Goal: Task Accomplishment & Management: Manage account settings

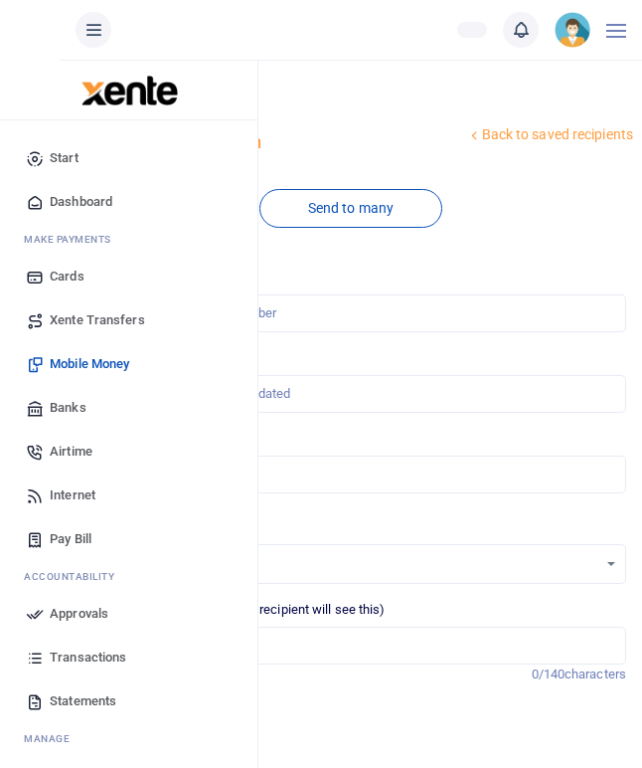
click at [98, 361] on span "Mobile Money" at bounding box center [90, 364] width 80 height 20
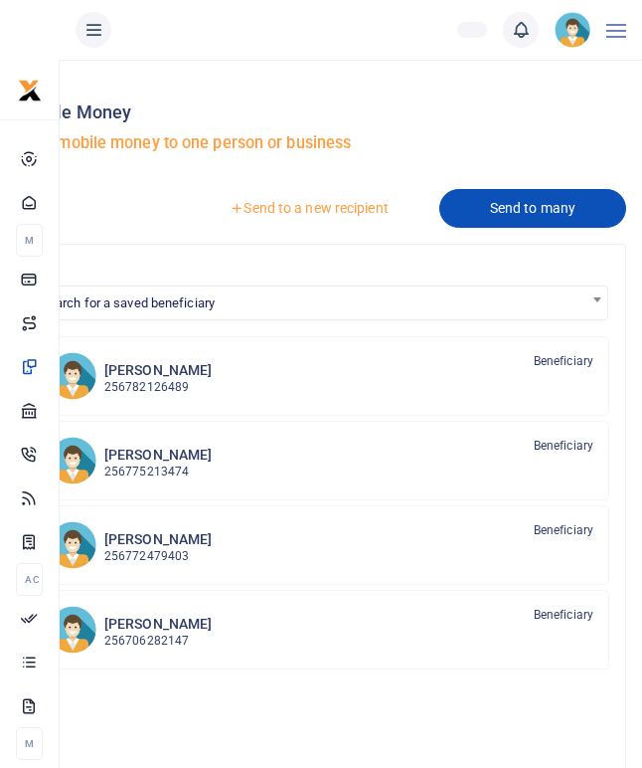
click at [533, 211] on link "Send to many" at bounding box center [533, 208] width 187 height 39
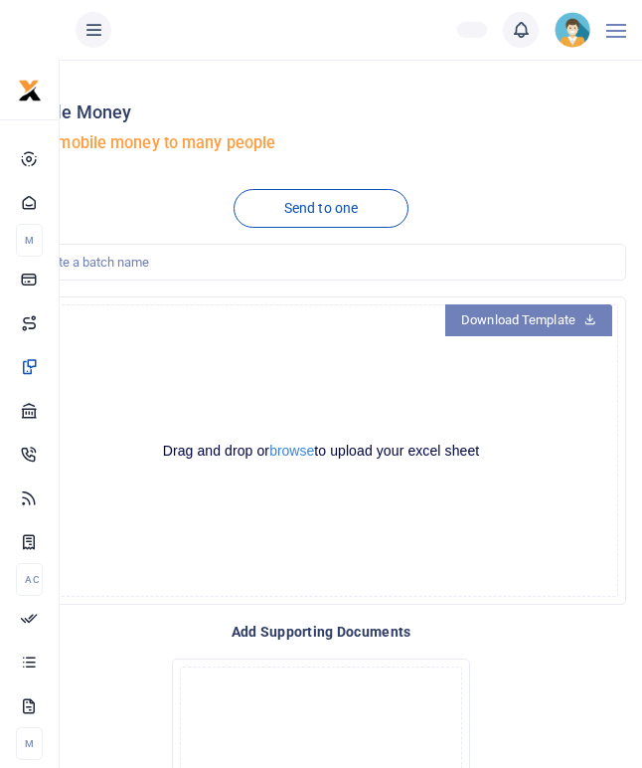
click at [518, 318] on link "Download Template" at bounding box center [528, 320] width 167 height 32
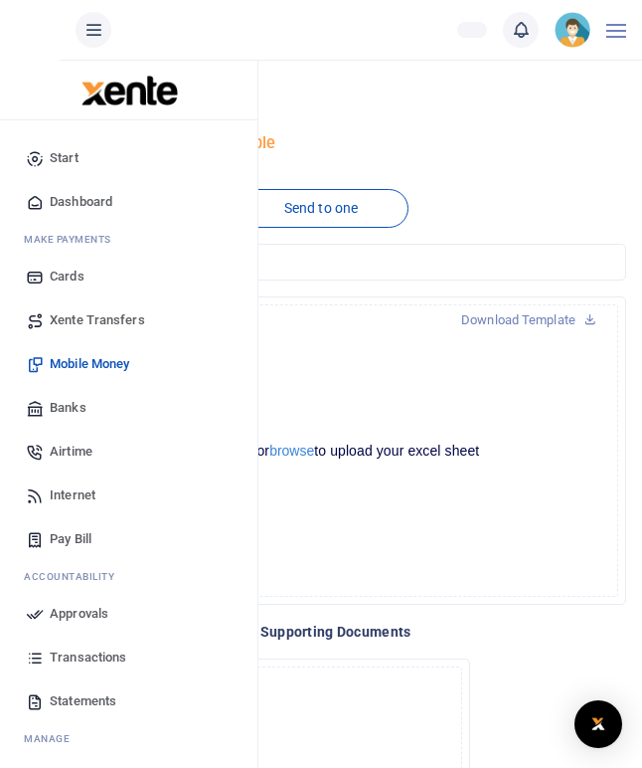
click at [68, 353] on link "Mobile Money" at bounding box center [129, 364] width 226 height 44
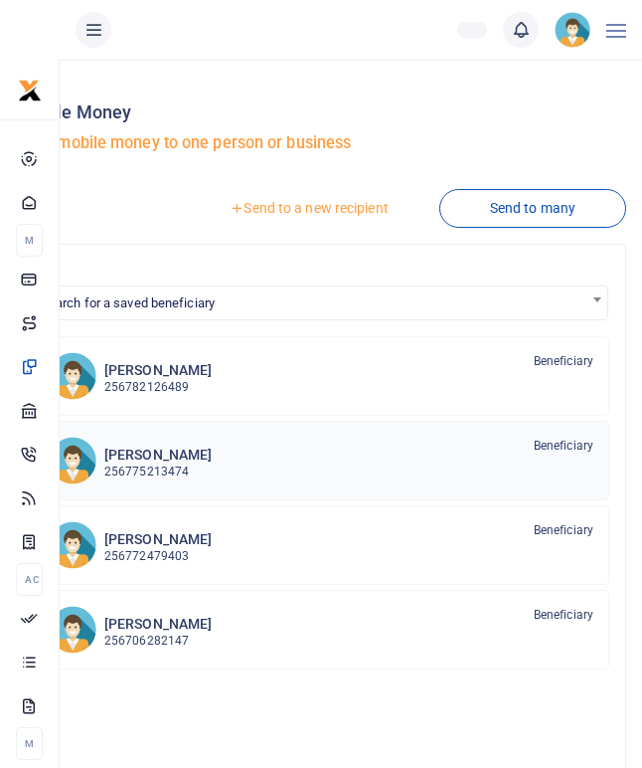
click at [178, 467] on p "256775213474" at bounding box center [157, 471] width 107 height 19
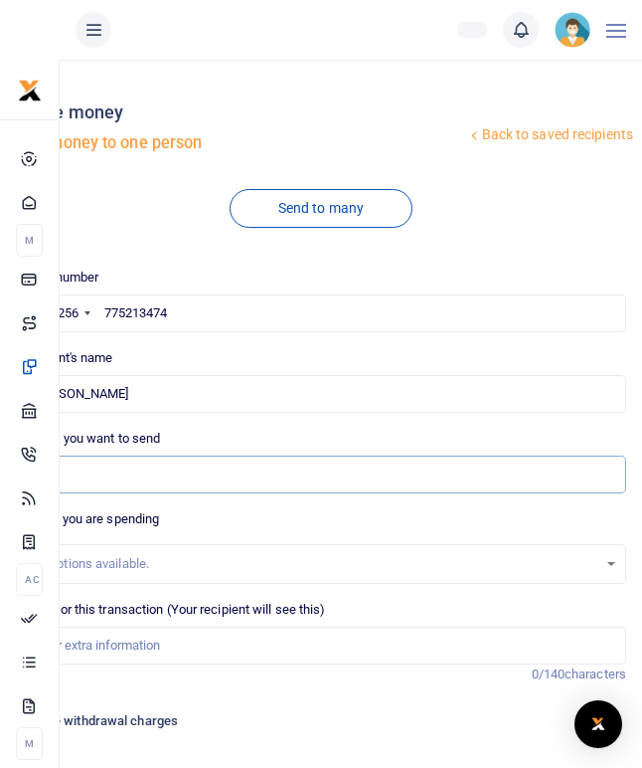
click at [90, 476] on input "Amount you want to send" at bounding box center [321, 474] width 611 height 38
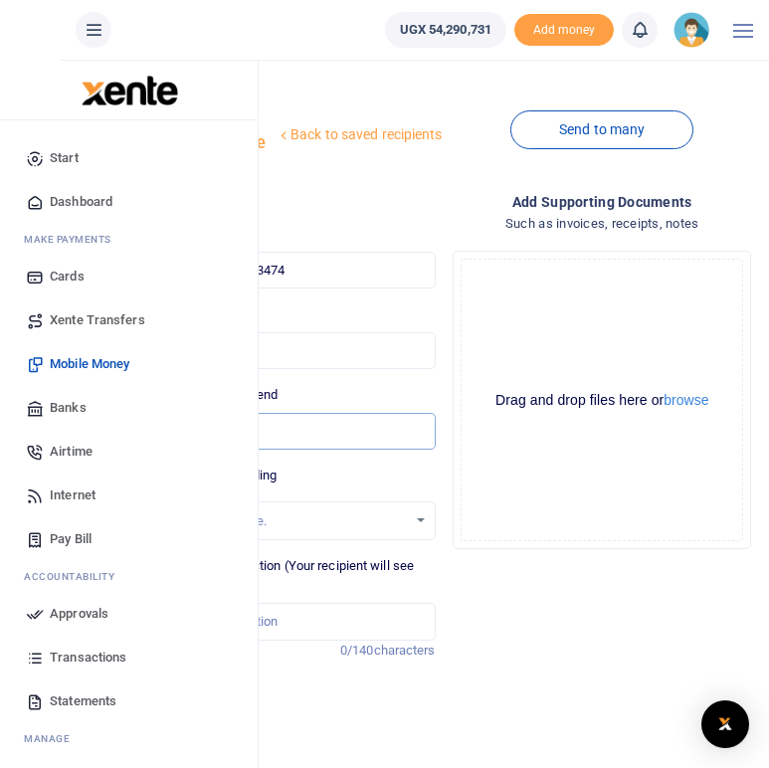
type input "80,000"
click at [91, 356] on span "Mobile Money" at bounding box center [90, 364] width 80 height 20
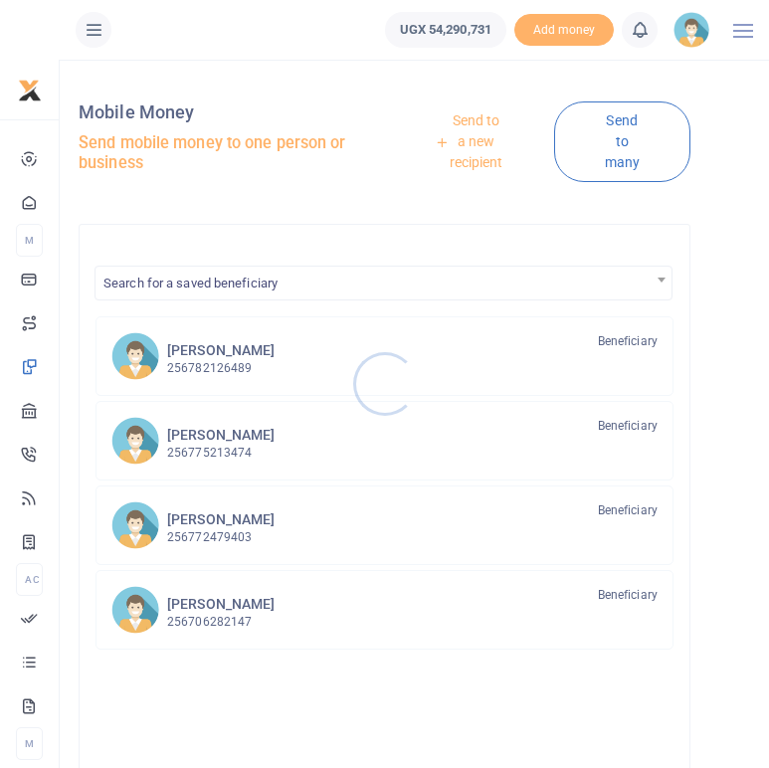
click at [223, 448] on div at bounding box center [384, 384] width 769 height 768
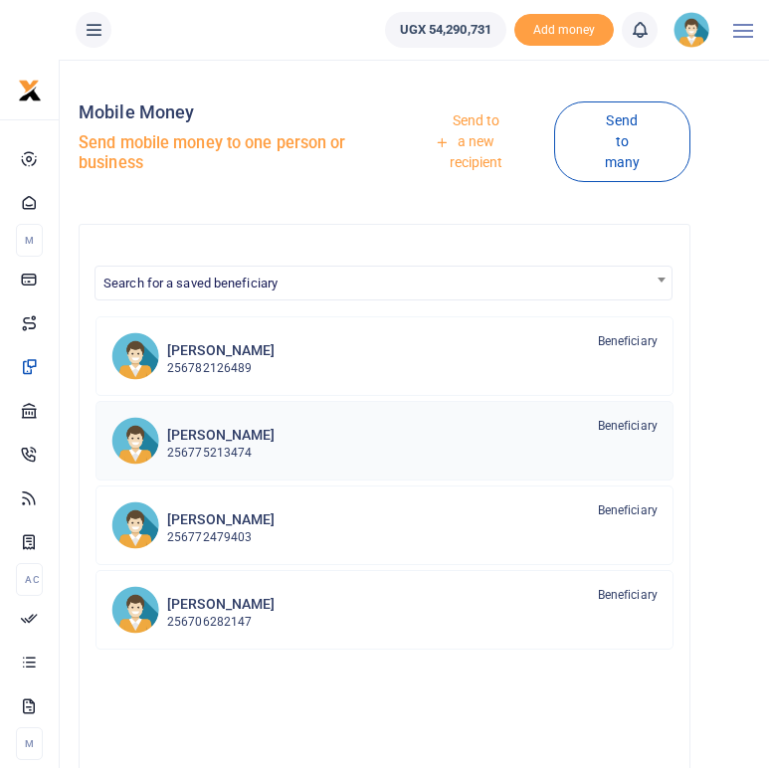
click at [213, 443] on p "256775213474" at bounding box center [220, 452] width 107 height 19
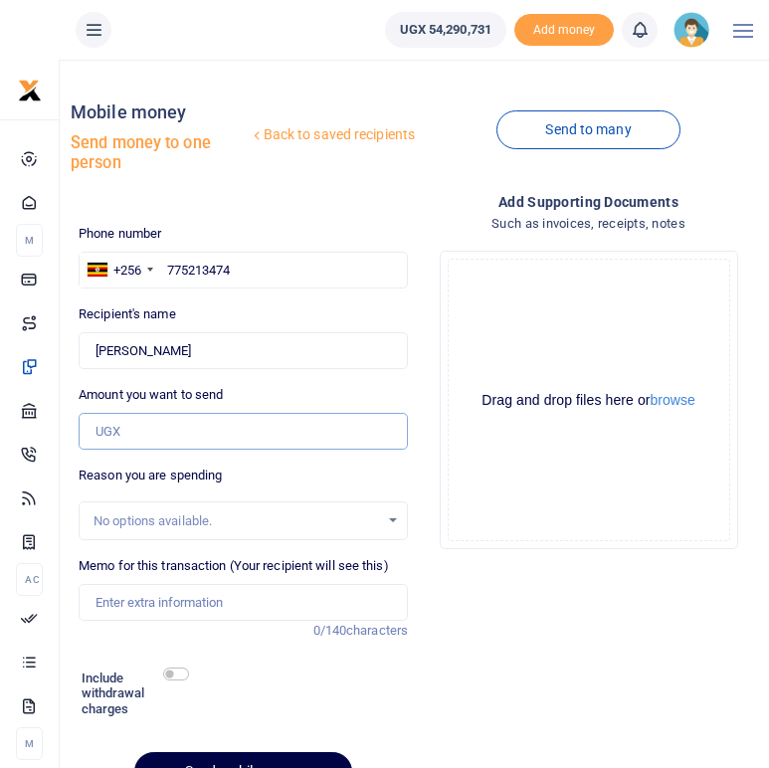
click at [141, 432] on input "Amount you want to send" at bounding box center [243, 432] width 329 height 38
type input "80,000"
click at [457, 631] on div "Add supporting Documents Such as invoices, receipts, notes Drop your files here…" at bounding box center [588, 499] width 345 height 616
click at [180, 669] on input "checkbox" at bounding box center [176, 673] width 26 height 13
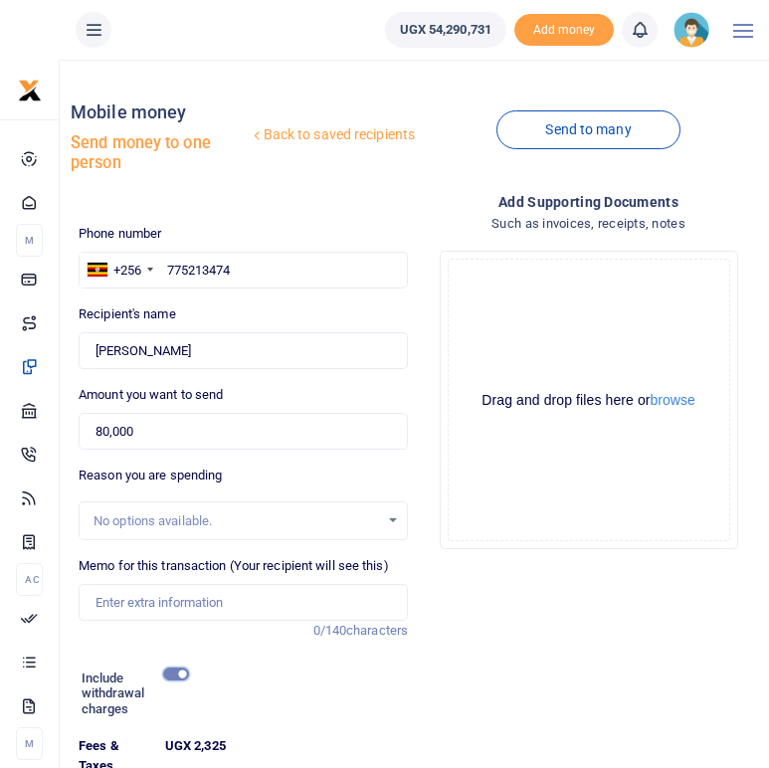
click at [166, 667] on input "checkbox" at bounding box center [176, 673] width 26 height 13
checkbox input "false"
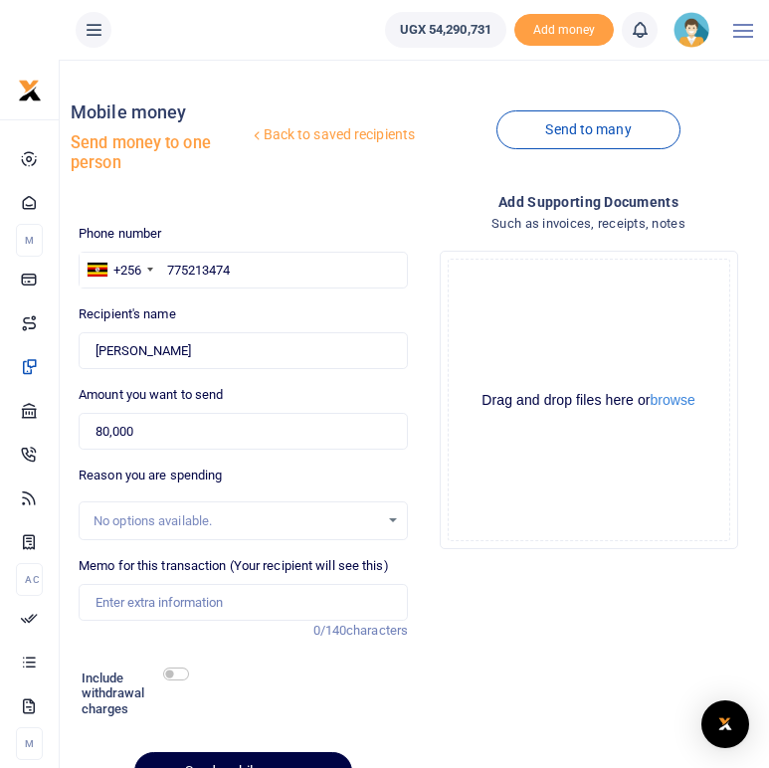
click at [587, 661] on div "Add supporting Documents Such as invoices, receipts, notes Drop your files here…" at bounding box center [588, 499] width 345 height 616
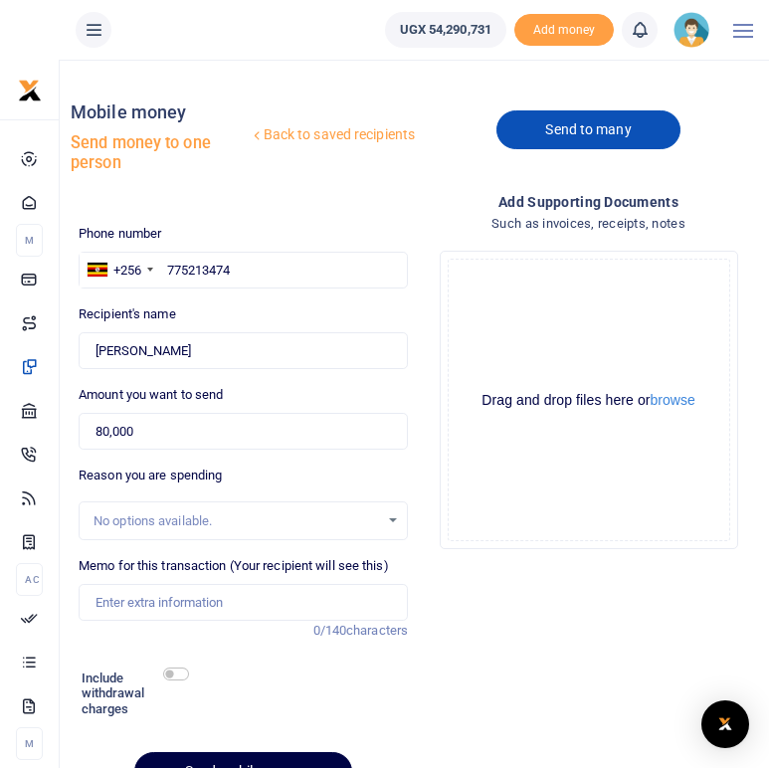
click at [582, 130] on link "Send to many" at bounding box center [587, 129] width 183 height 39
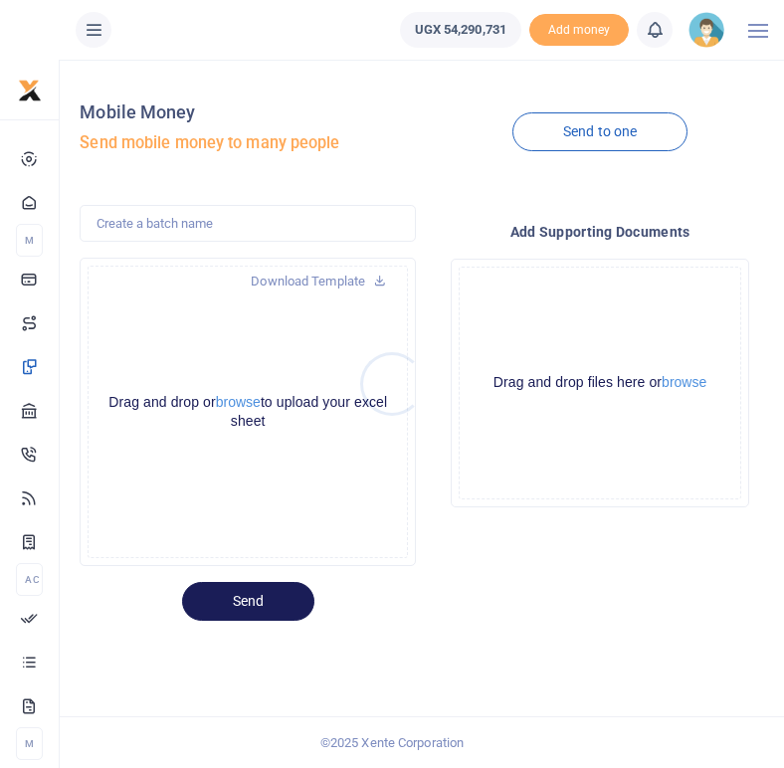
click at [253, 403] on div at bounding box center [392, 384] width 784 height 768
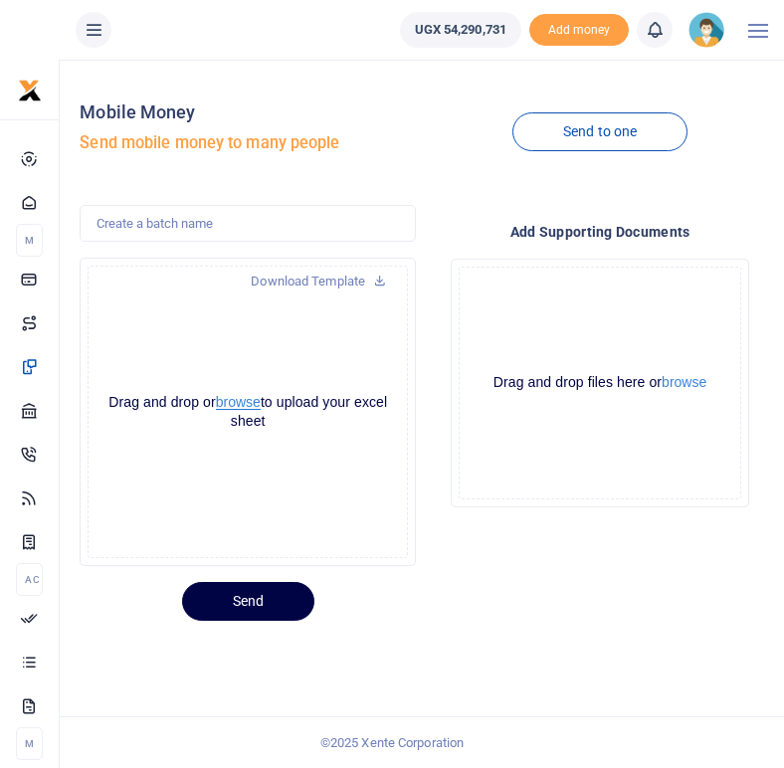
click at [253, 403] on button "browse" at bounding box center [238, 402] width 45 height 15
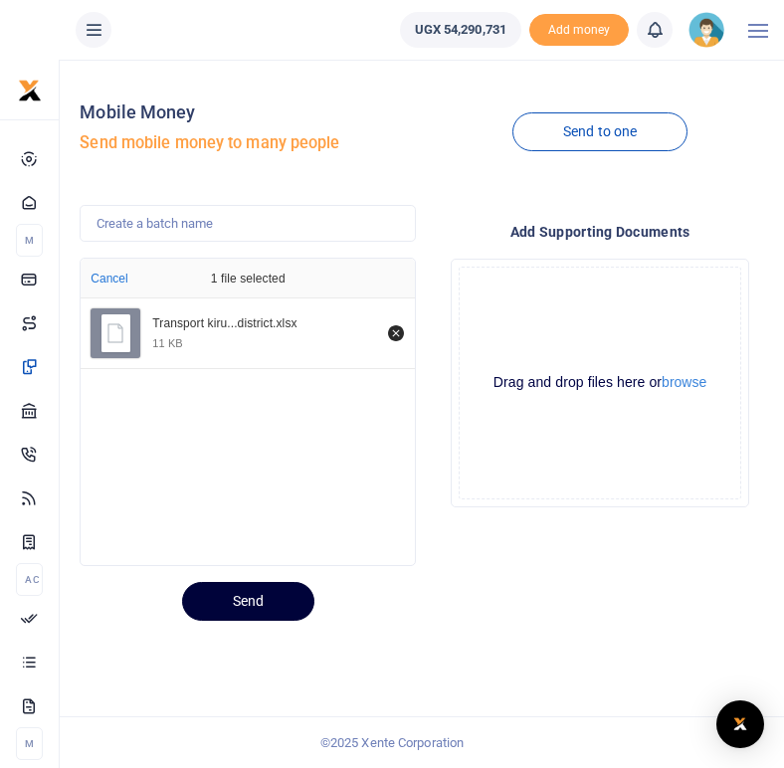
click at [266, 600] on button "Send" at bounding box center [248, 601] width 132 height 39
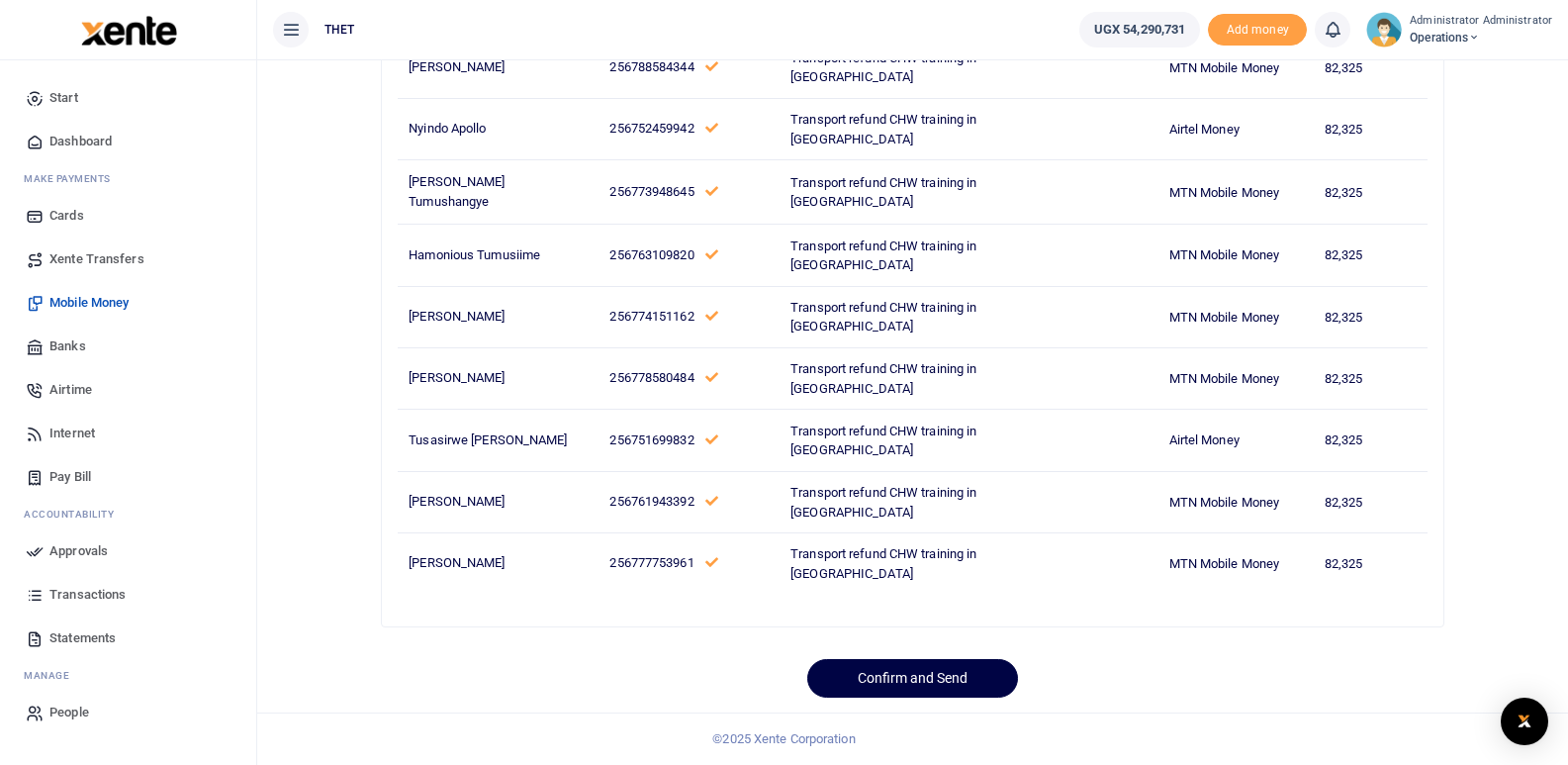
scroll to position [2926, 0]
click at [779, 674] on button "Confirm and Send" at bounding box center [912, 677] width 211 height 39
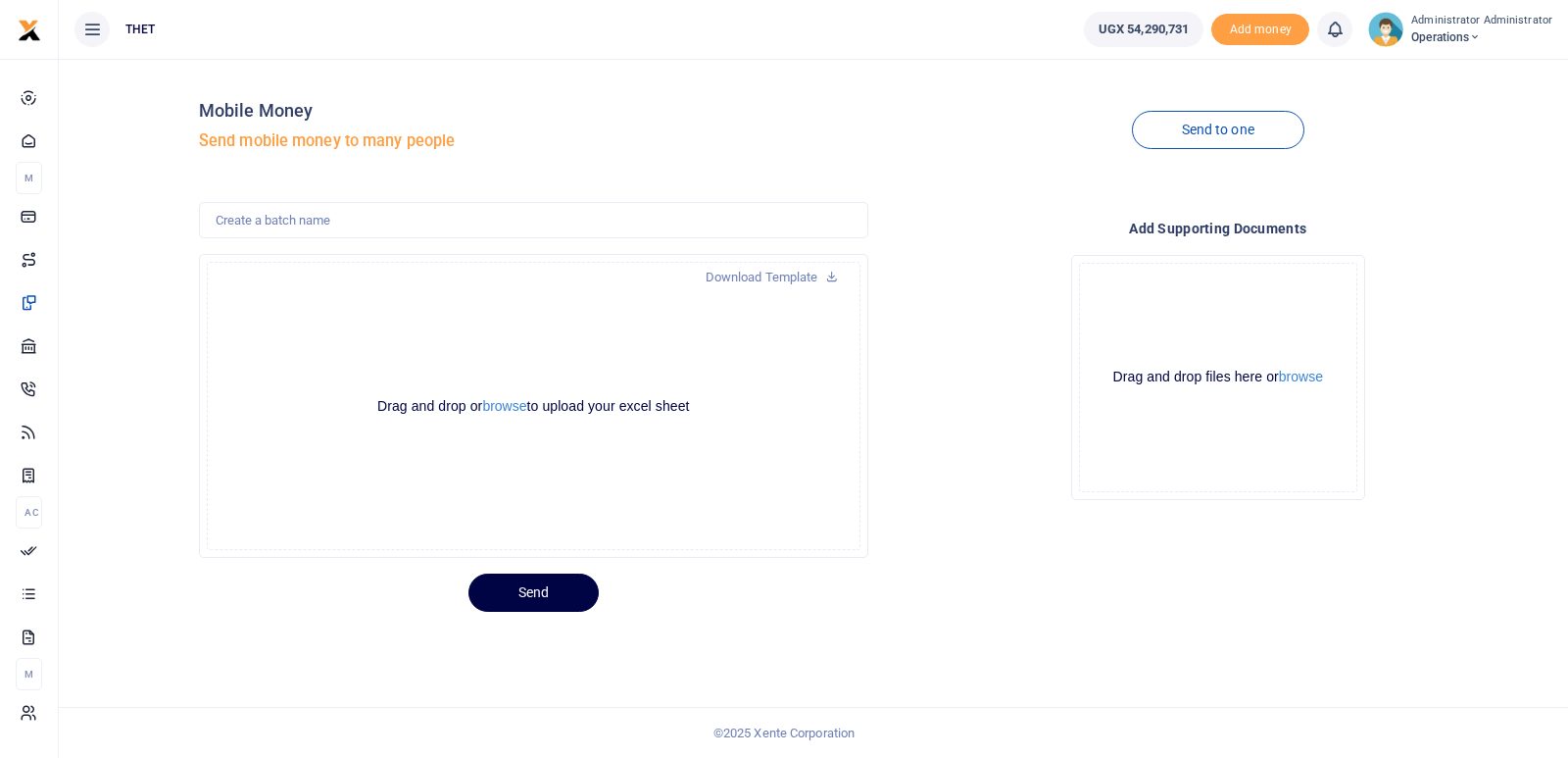
click at [1480, 286] on div "Drop your files here Drag and drop files here or browse Powered by Uppy" at bounding box center [1218, 378] width 669 height 276
click at [1342, 28] on icon at bounding box center [1334, 30] width 20 height 22
click at [1201, 130] on div "You have no new notification" at bounding box center [1227, 139] width 218 height 20
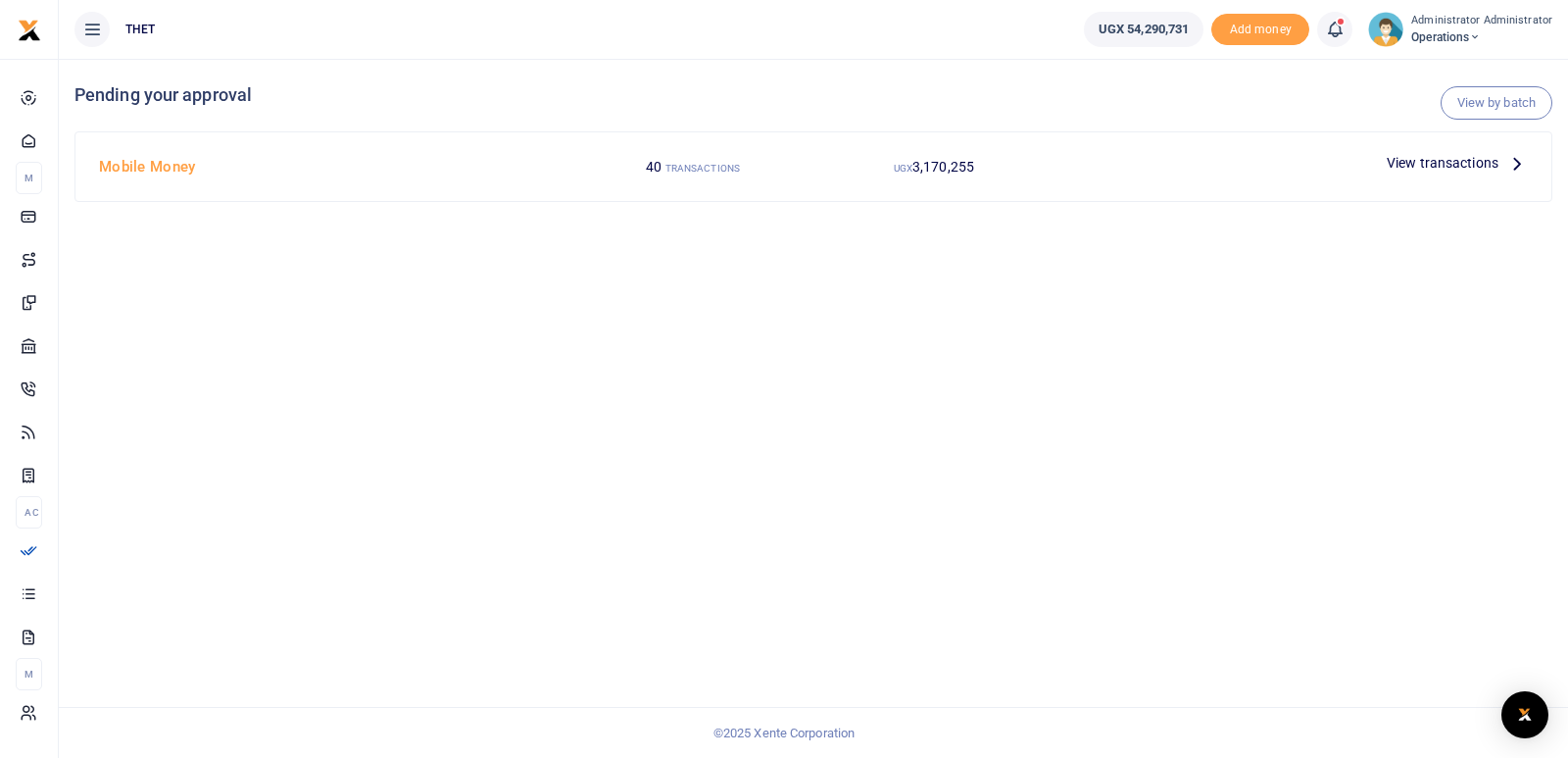
click at [1461, 160] on span "View transactions" at bounding box center [1442, 163] width 111 height 22
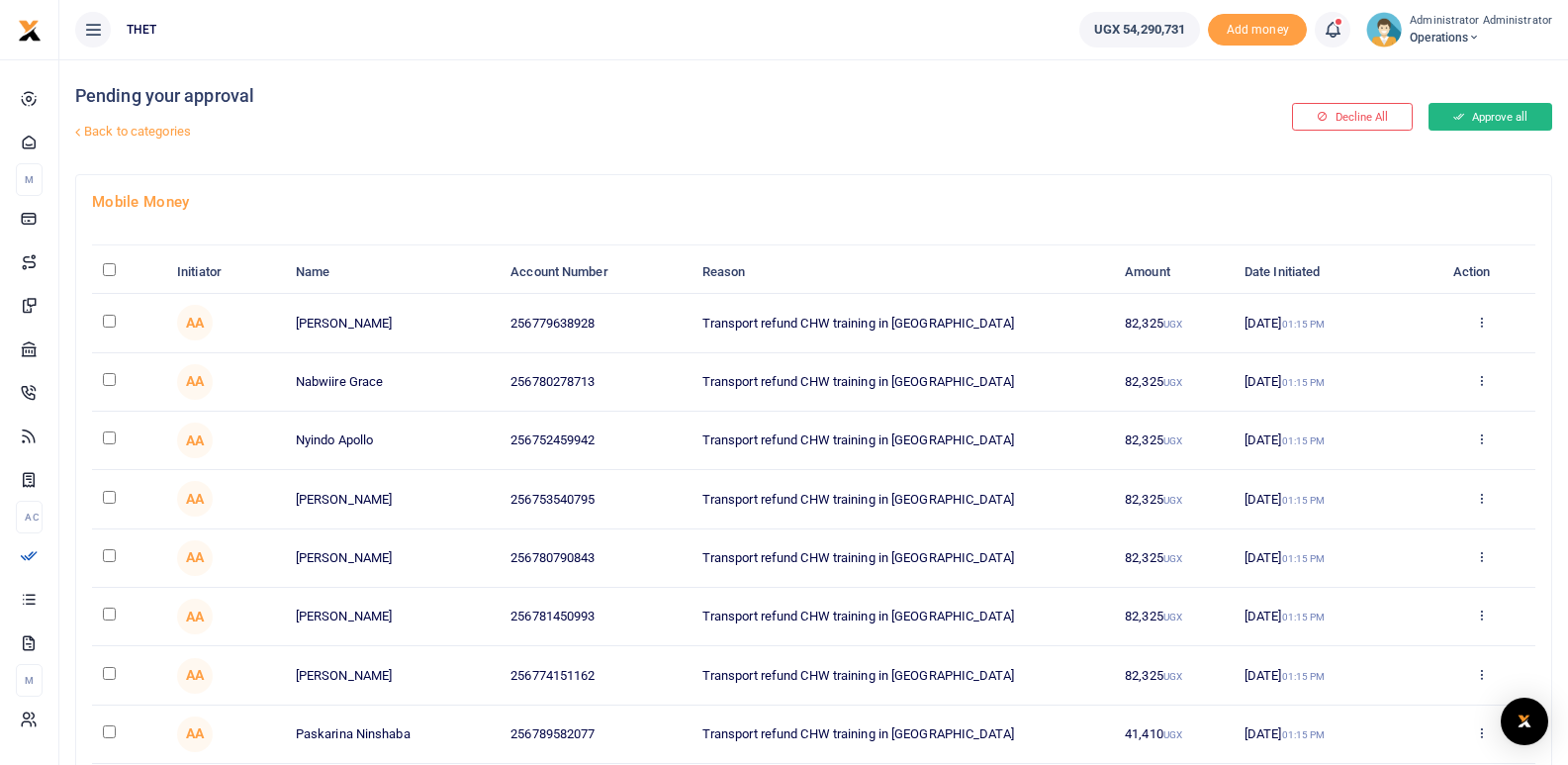
click at [1519, 111] on button "Approve all" at bounding box center [1490, 116] width 123 height 28
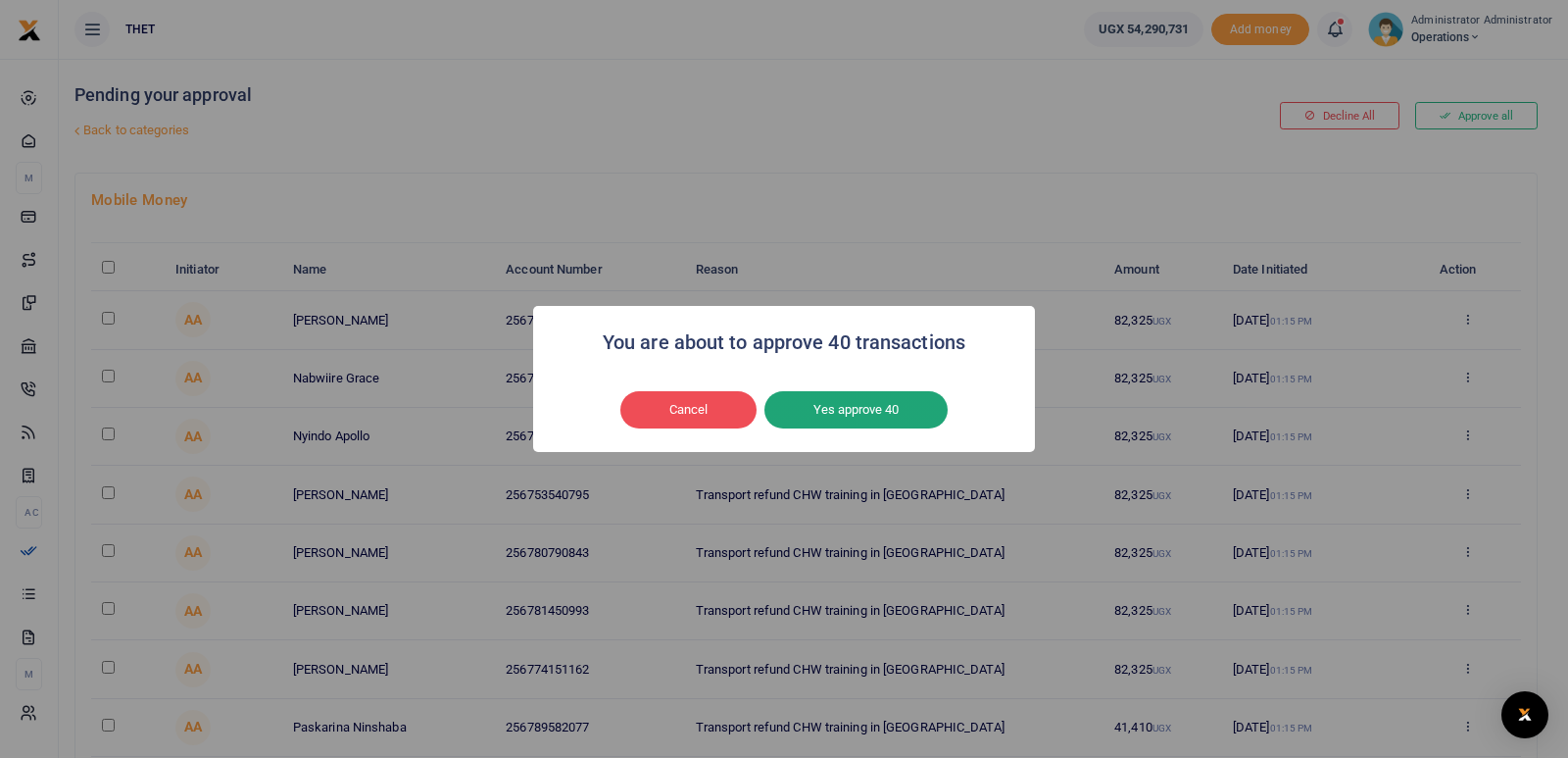
click at [864, 406] on button "Yes approve 40" at bounding box center [856, 410] width 183 height 37
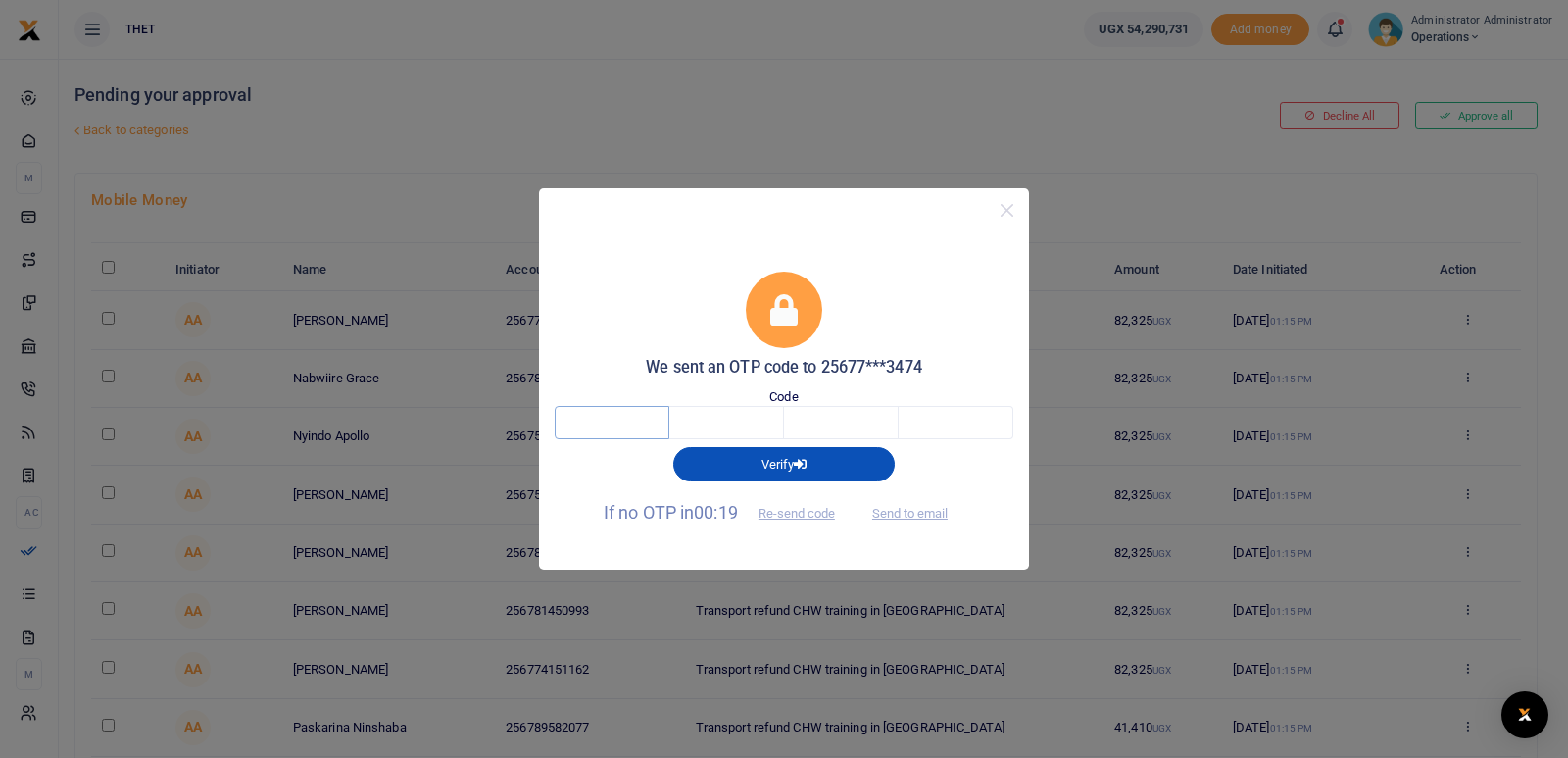
click at [620, 429] on input "text" at bounding box center [612, 423] width 114 height 34
type input "8"
type input "5"
type input "7"
type input "1"
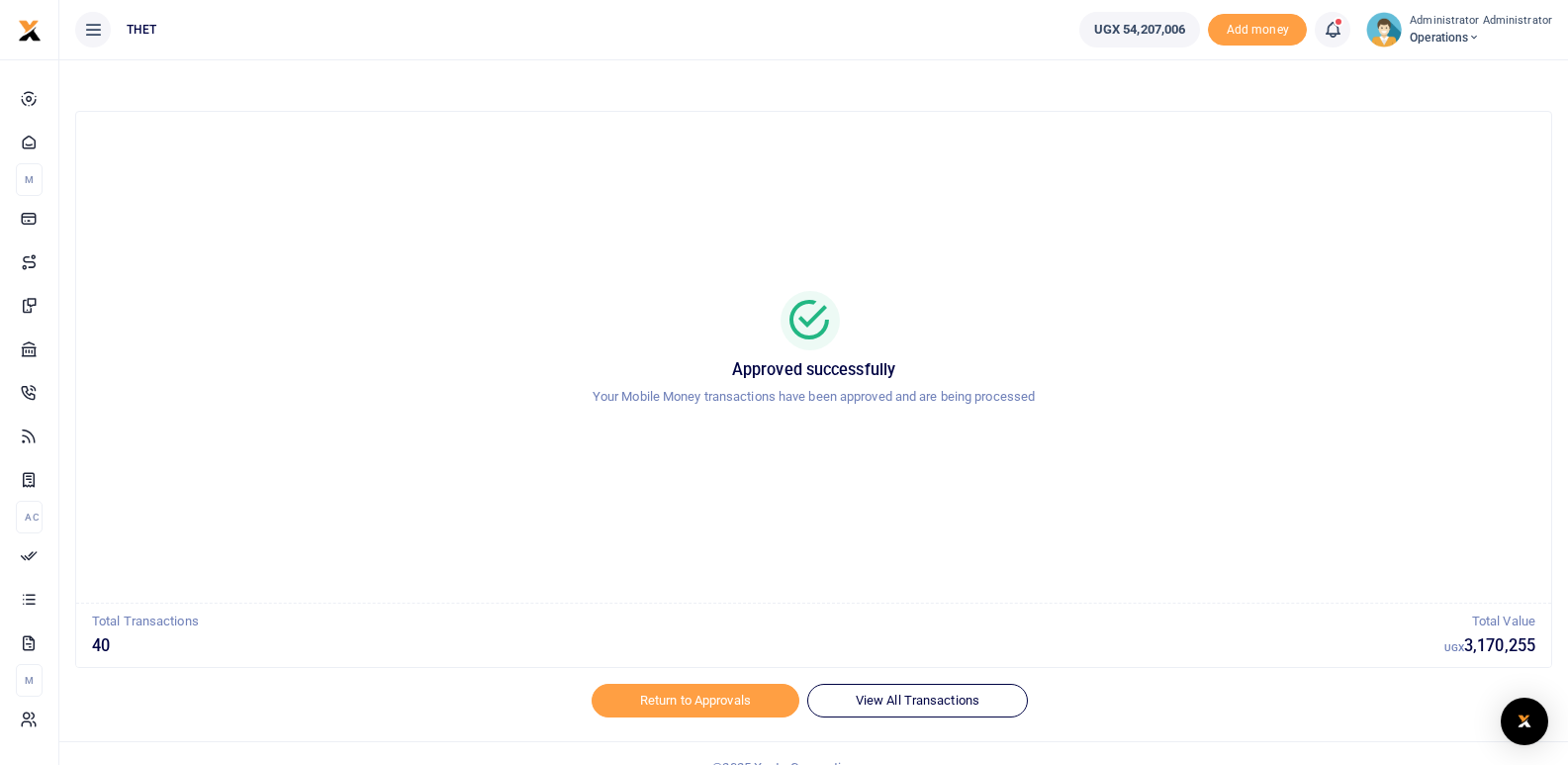
click at [1004, 476] on div "Approved successfully Your Mobile Money transactions have been approved and are…" at bounding box center [813, 356] width 1428 height 459
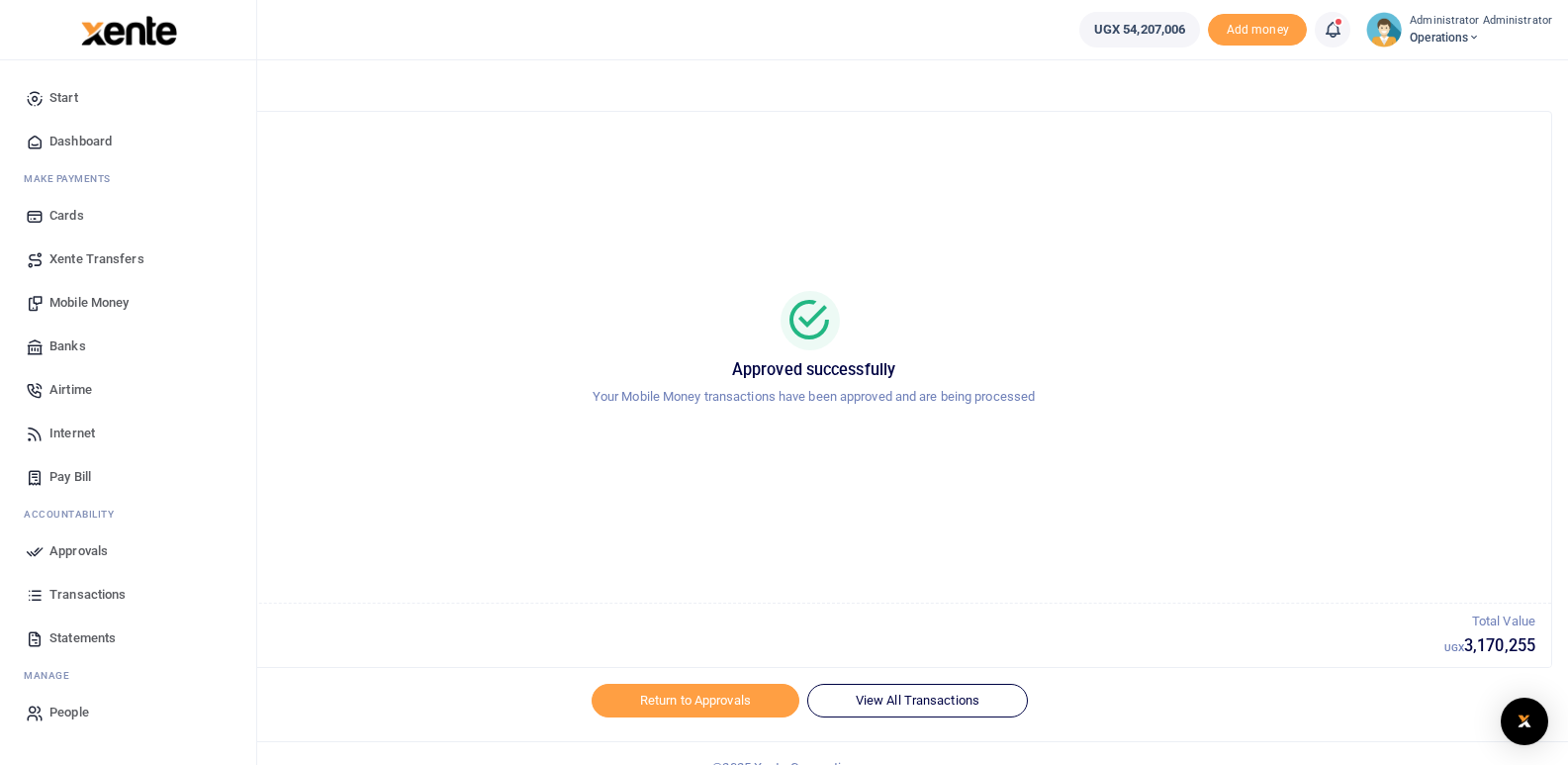
click at [81, 544] on span "Approvals" at bounding box center [79, 551] width 59 height 20
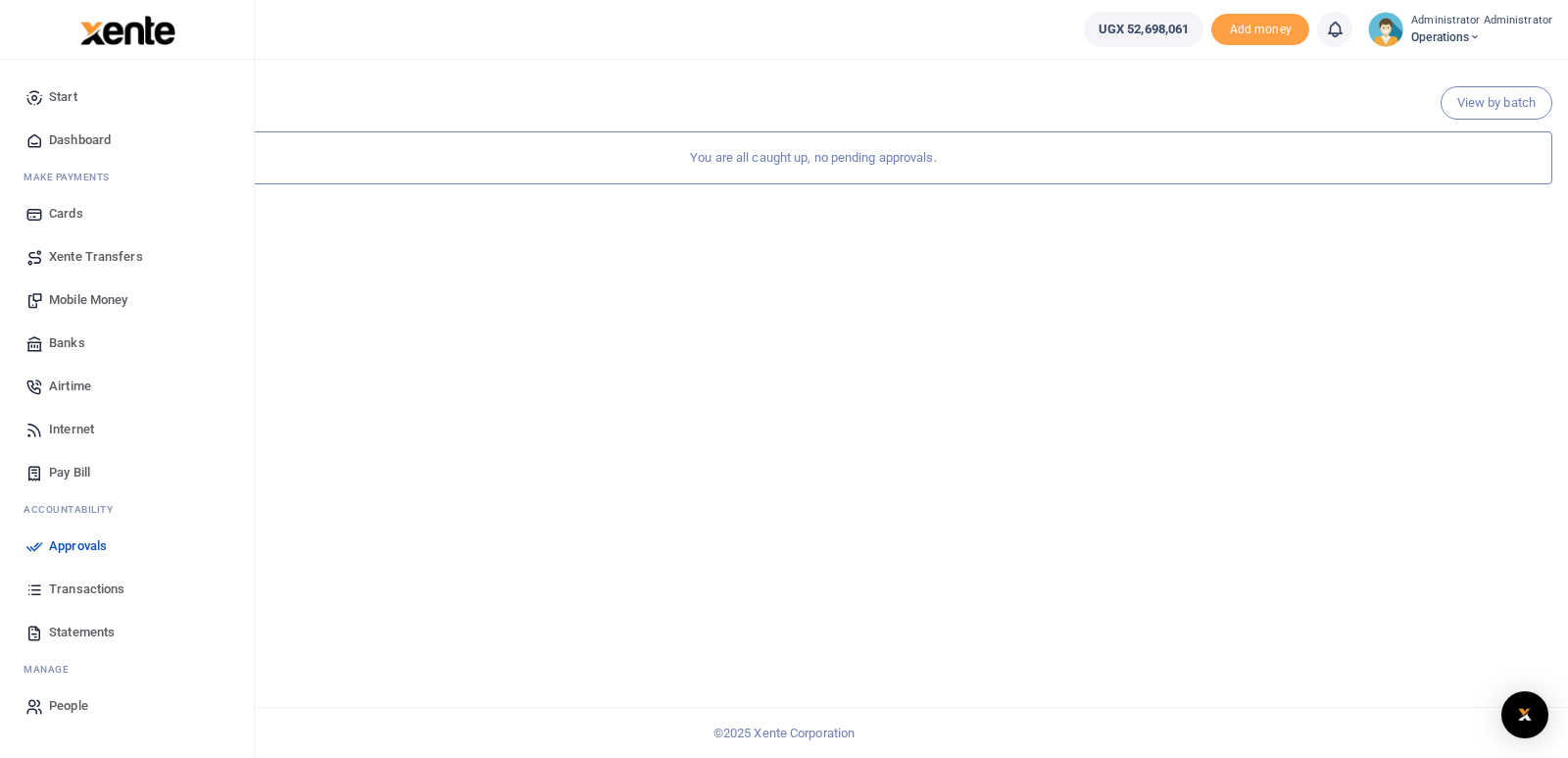
click at [102, 577] on link "Transactions" at bounding box center [127, 589] width 223 height 43
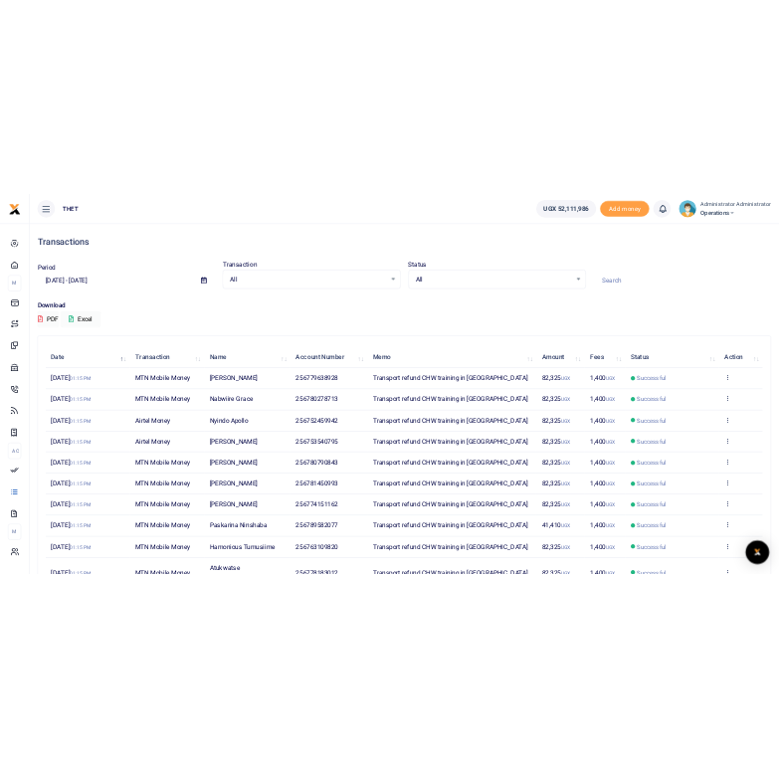
scroll to position [146, 0]
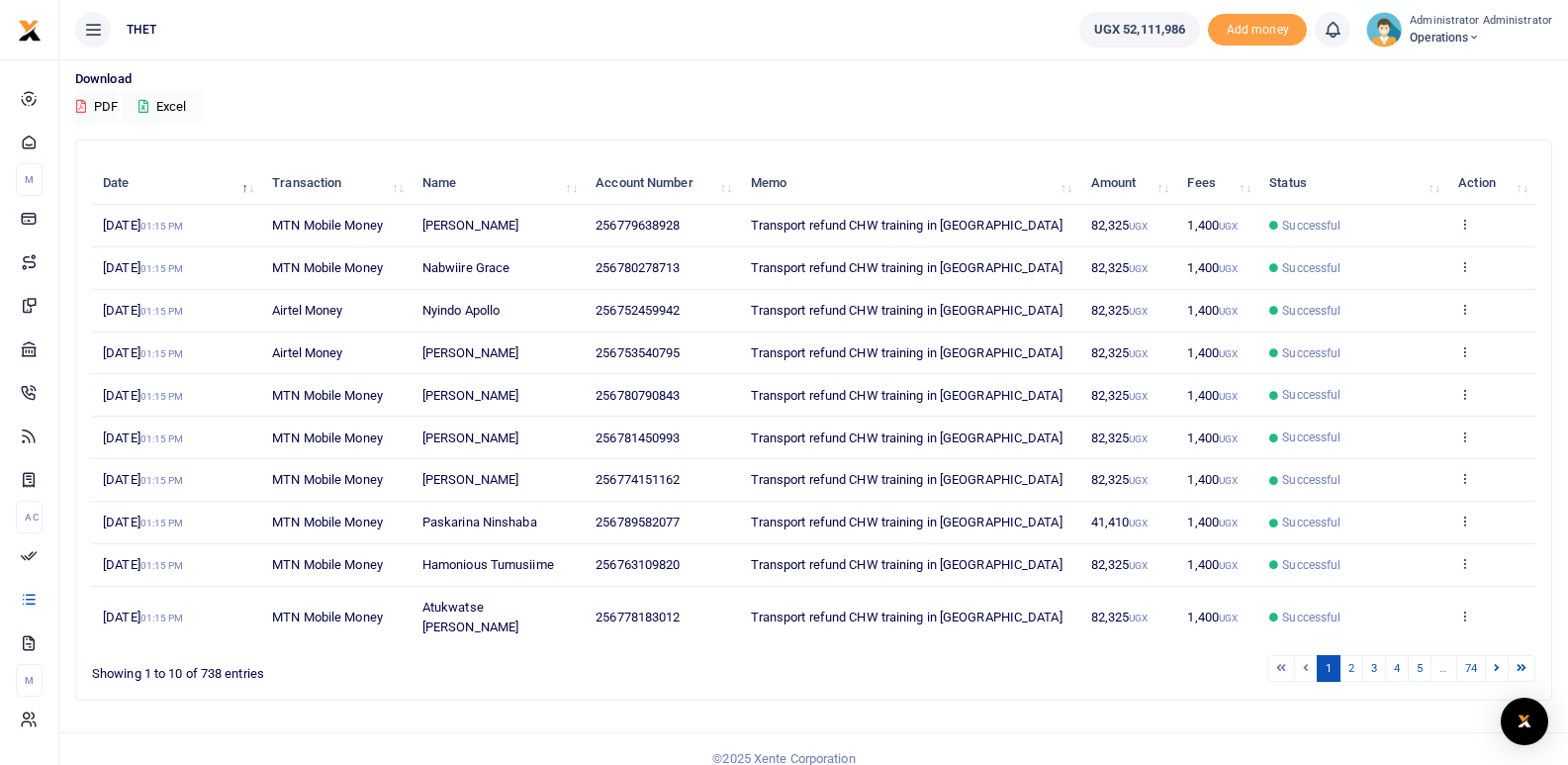
click at [333, 684] on div "Search: Date Transaction Name Account Number Memo Amount Fees Status Action 19t…" at bounding box center [814, 428] width 1492 height 577
click at [617, 685] on div "Search: Date Transaction Name Account Number Memo Amount Fees Status Action 19t…" at bounding box center [814, 428] width 1492 height 577
click at [653, 653] on div "Showing 1 to 10 of 738 entries" at bounding box center [388, 668] width 594 height 31
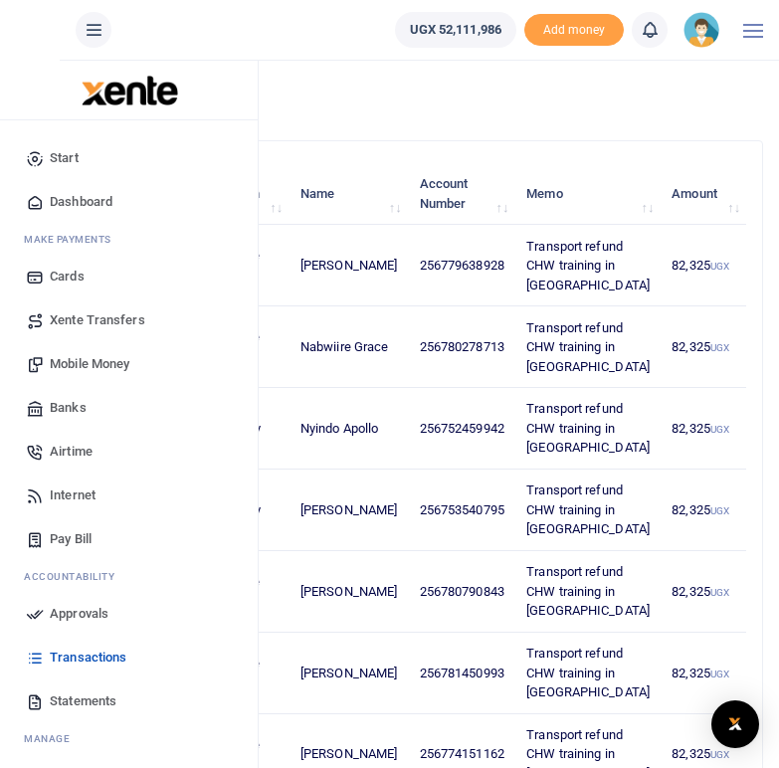
click at [89, 659] on span "Transactions" at bounding box center [88, 657] width 77 height 20
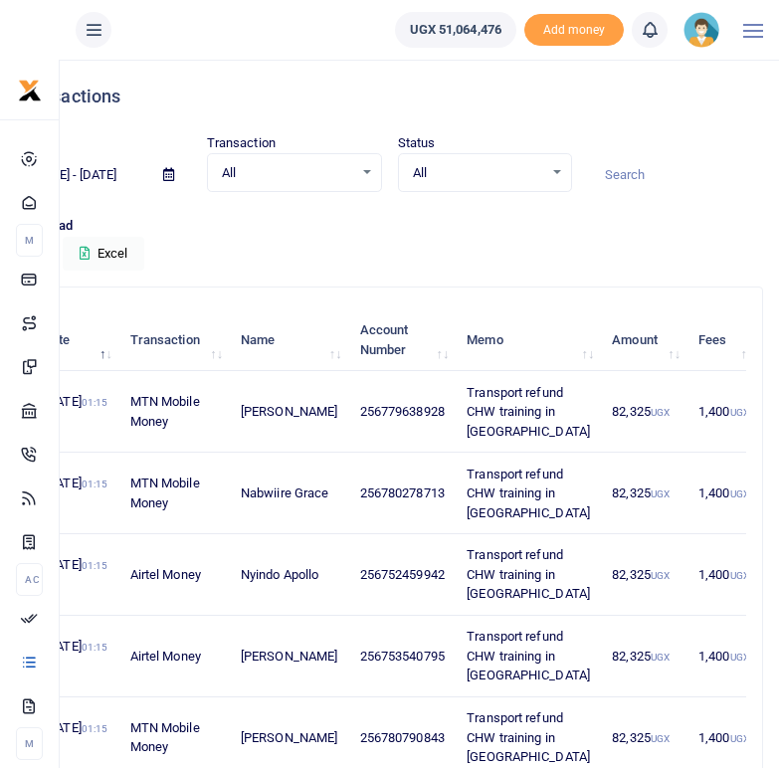
click at [624, 172] on input at bounding box center [675, 175] width 175 height 34
click at [100, 165] on input "08/21/2025 - 09/19/2025" at bounding box center [81, 175] width 131 height 34
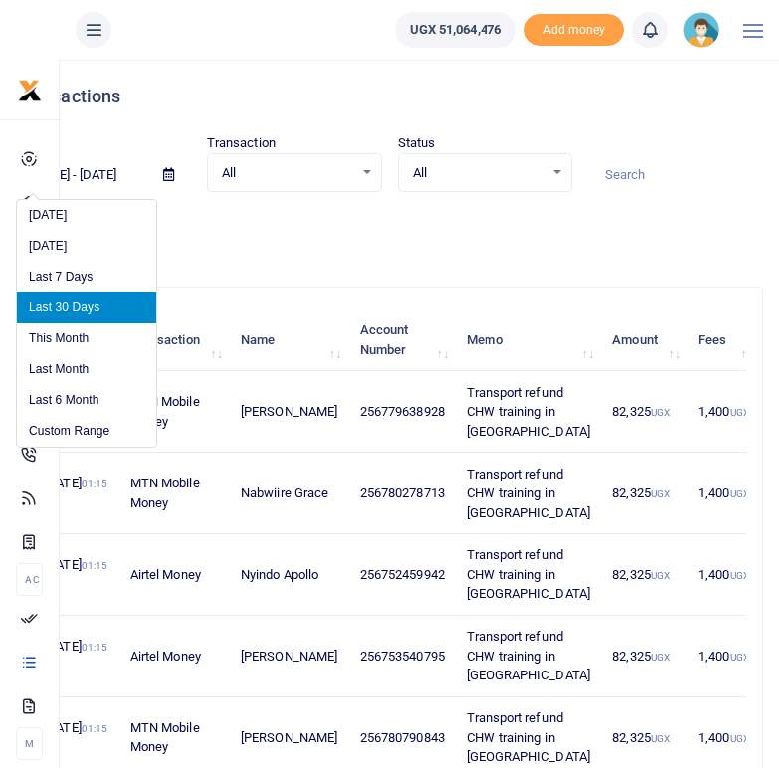
click at [92, 177] on input "08/21/2025 - 09/19/2025" at bounding box center [81, 175] width 131 height 34
click at [60, 329] on li "This Month" at bounding box center [86, 338] width 139 height 31
type input "09/01/2025 - 09/30/2025"
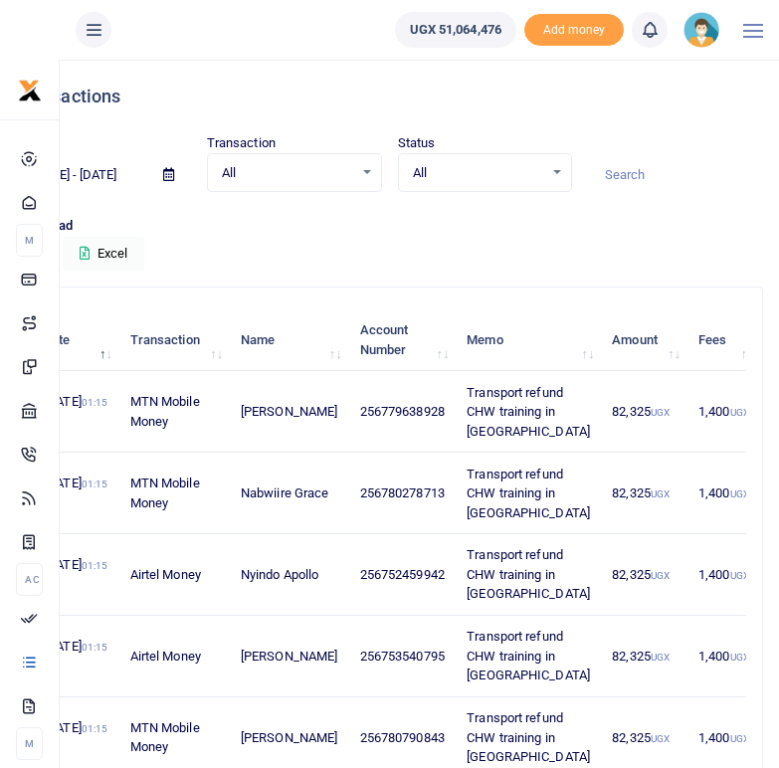
click at [640, 173] on input at bounding box center [675, 175] width 175 height 34
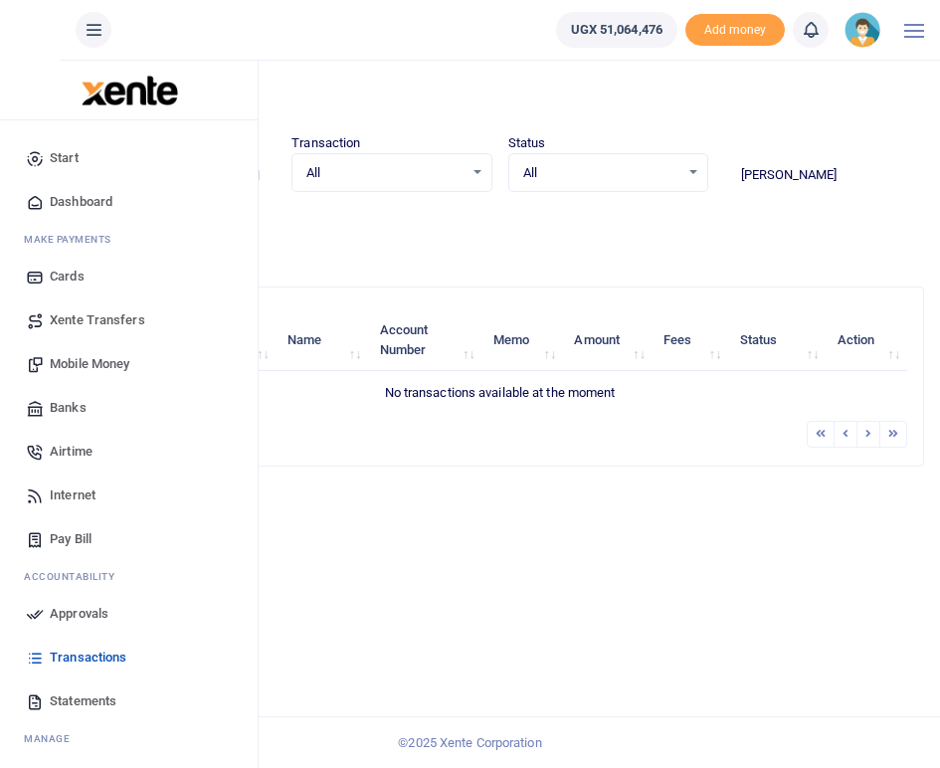
scroll to position [61, 0]
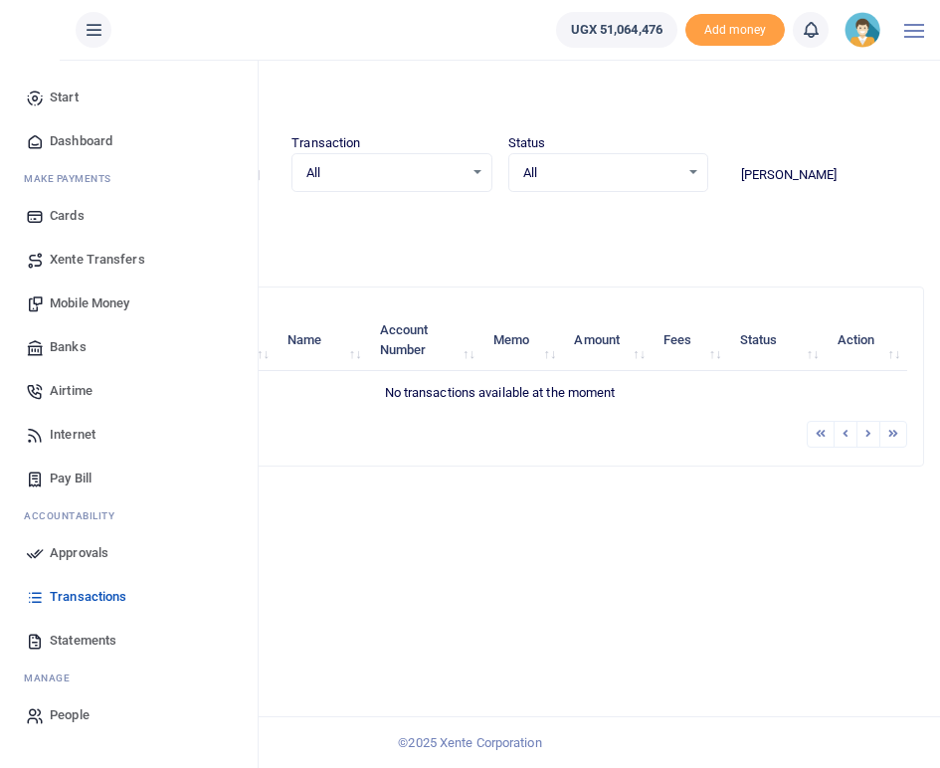
type input "Ainomugisha Hope"
click at [66, 713] on span "People" at bounding box center [70, 715] width 40 height 20
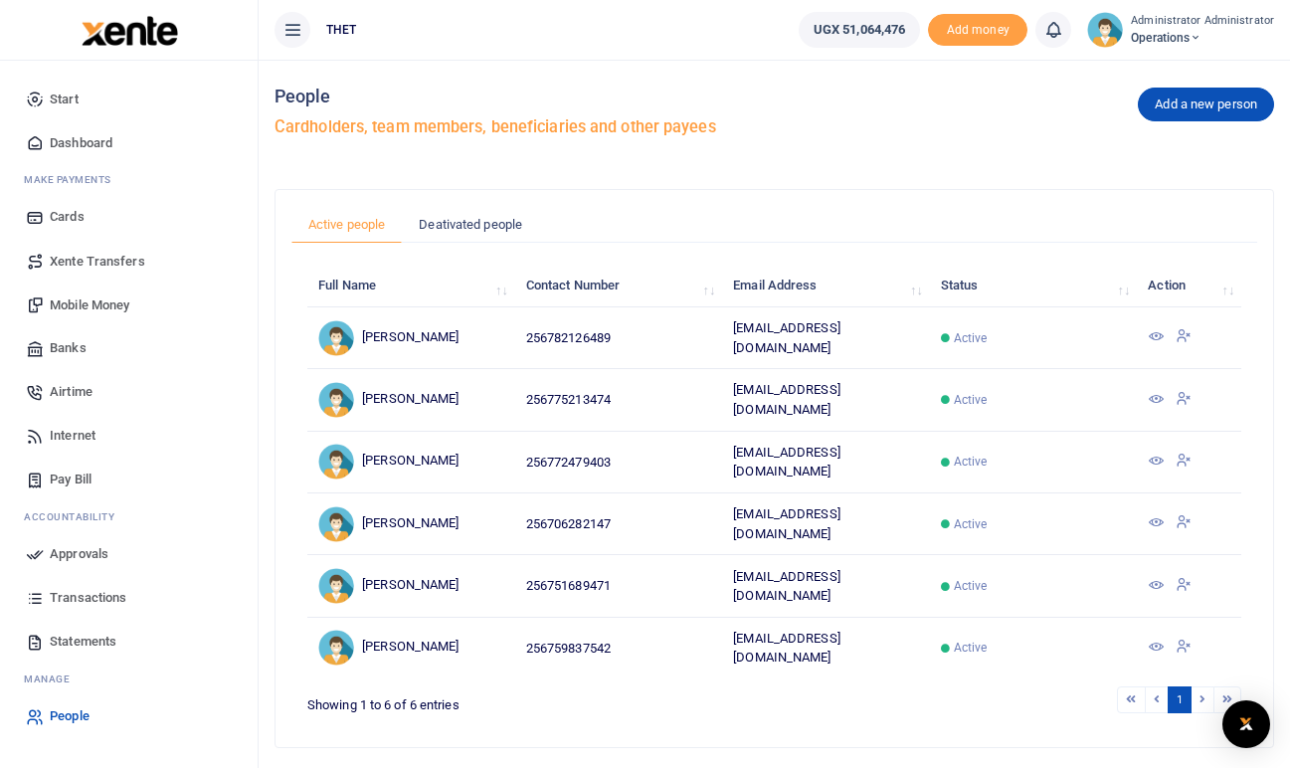
click at [86, 305] on span "Mobile Money" at bounding box center [90, 304] width 80 height 20
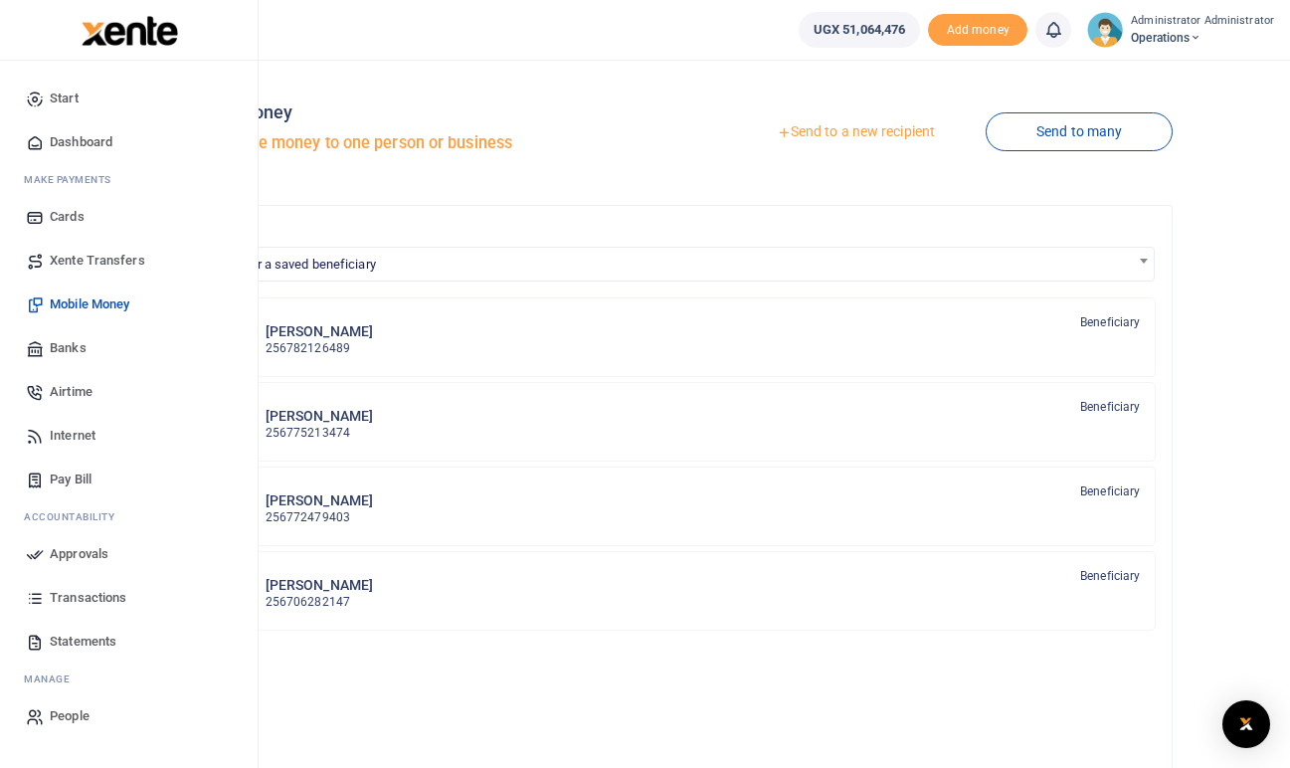
click at [84, 597] on span "Transactions" at bounding box center [88, 598] width 77 height 20
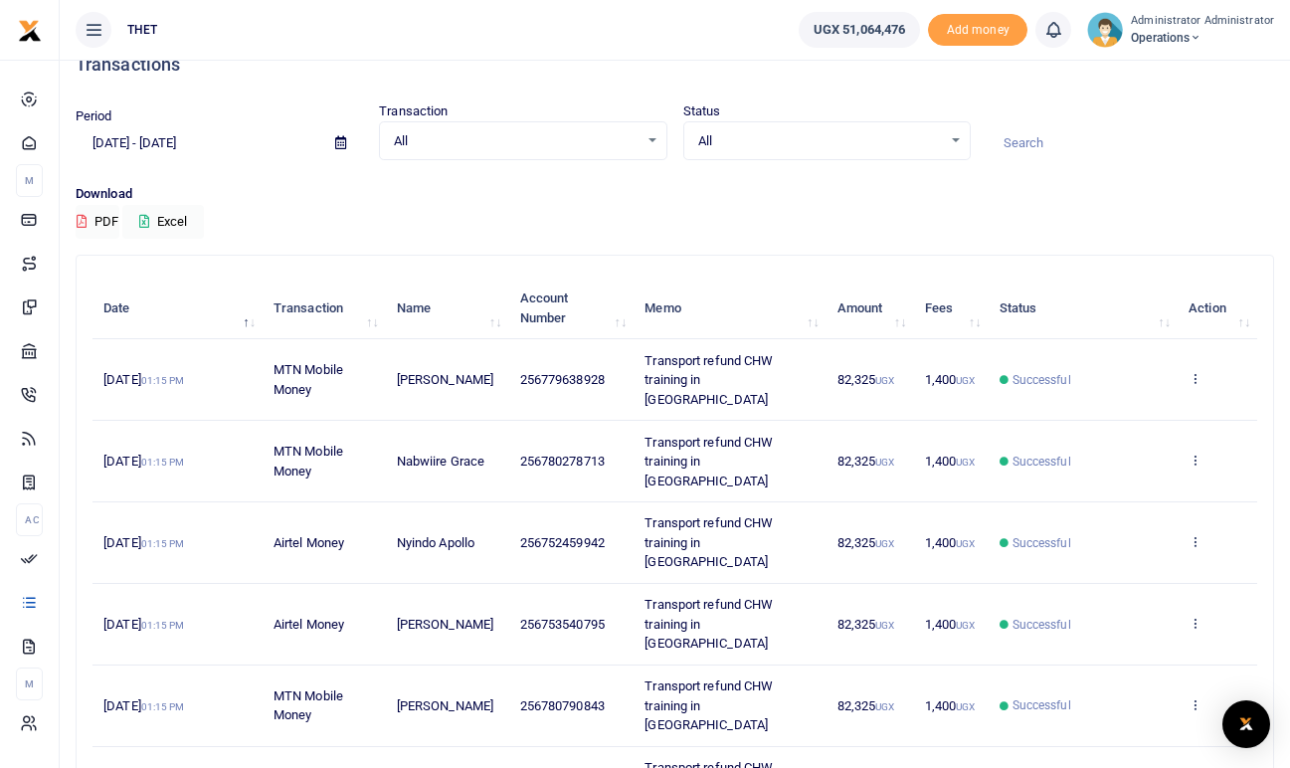
scroll to position [35, 0]
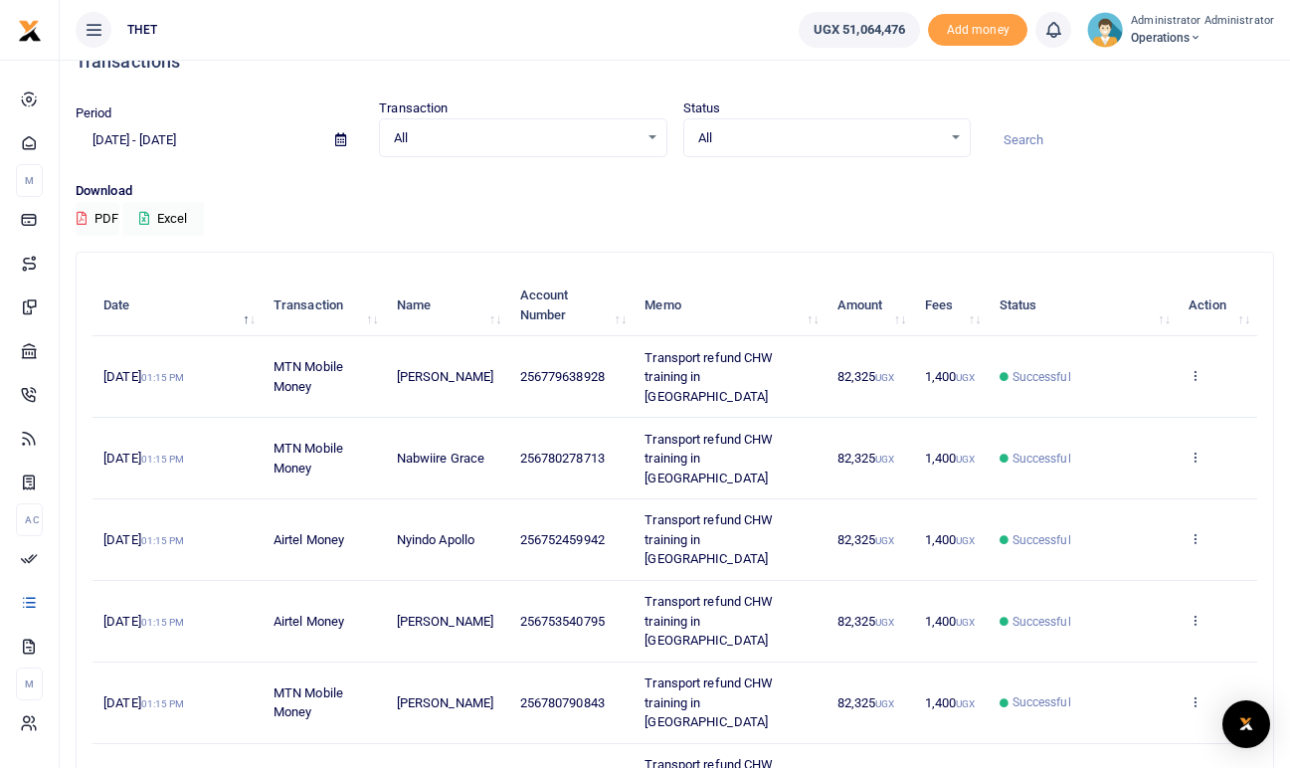
click at [126, 142] on input "[DATE] - [DATE]" at bounding box center [198, 140] width 244 height 34
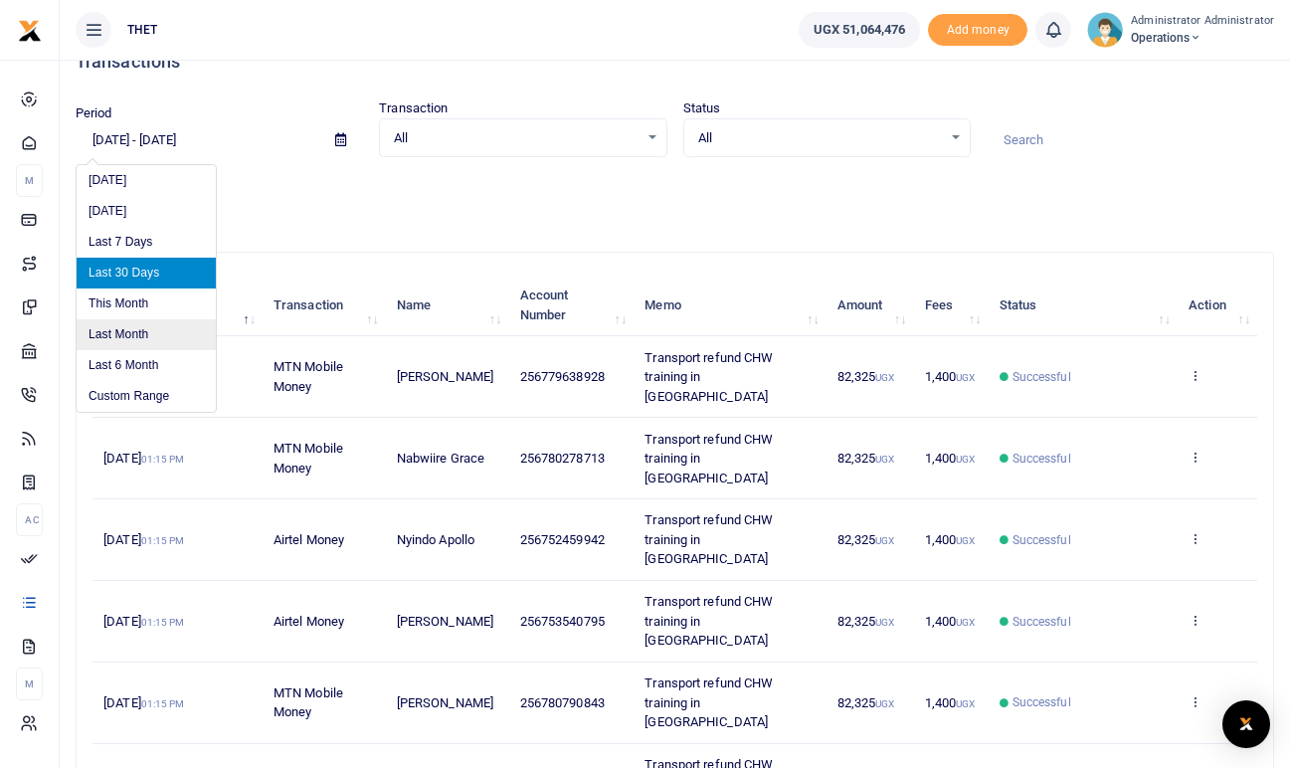
click at [120, 333] on li "Last Month" at bounding box center [146, 334] width 139 height 31
type input "08/01/2025 - 08/31/2025"
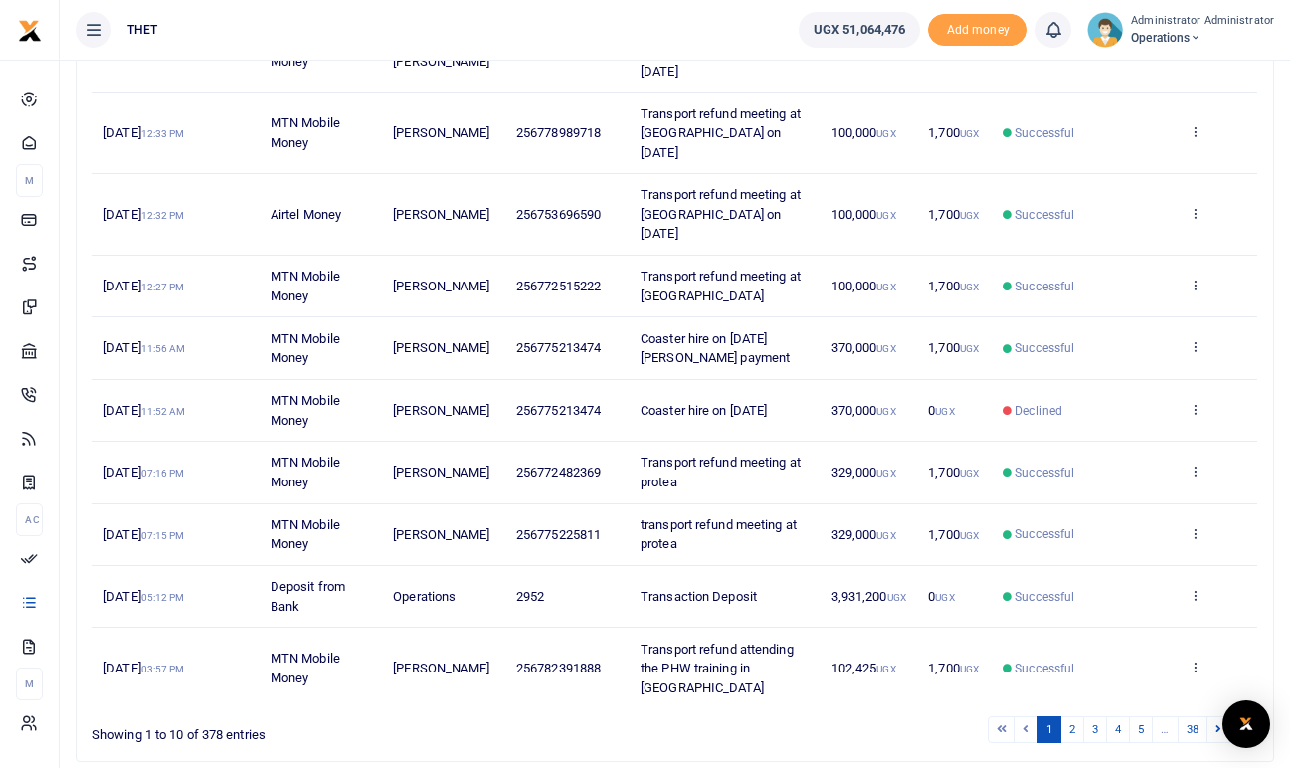
scroll to position [438, 0]
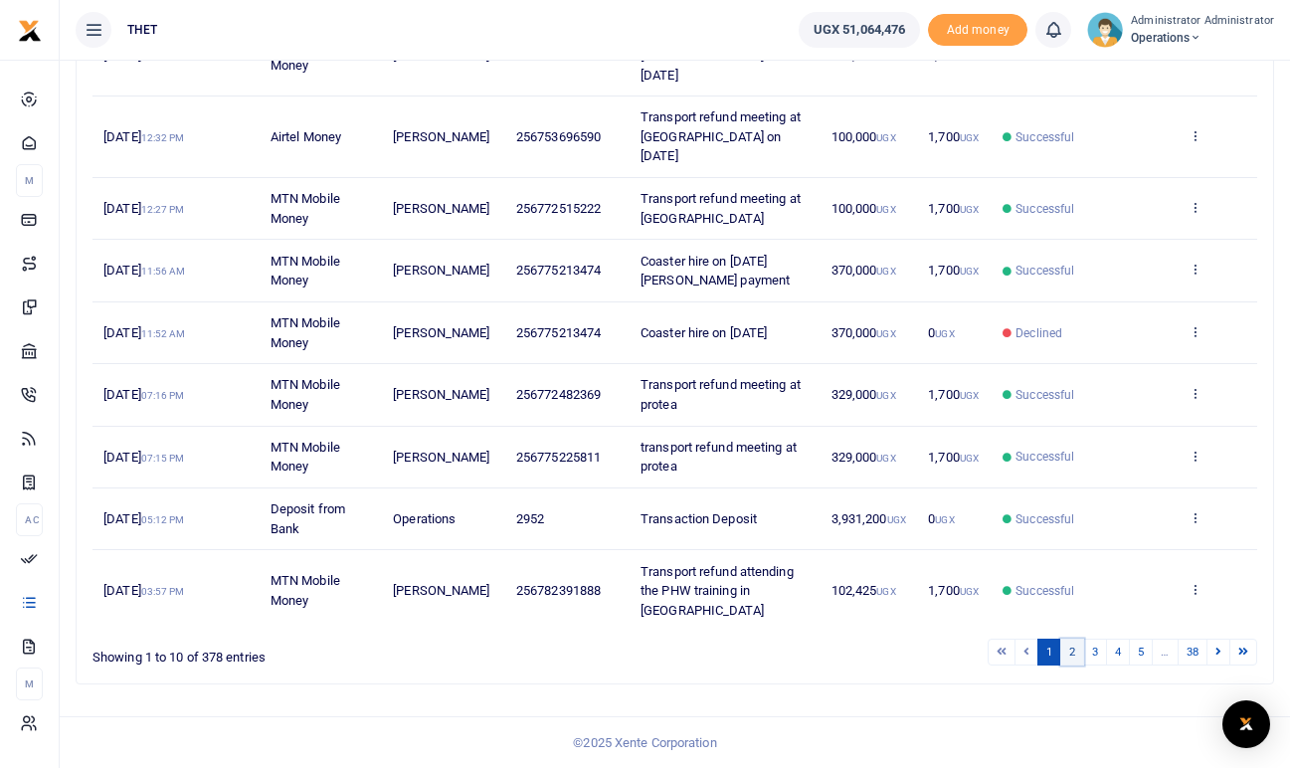
click at [1071, 653] on link "2" at bounding box center [1072, 651] width 24 height 27
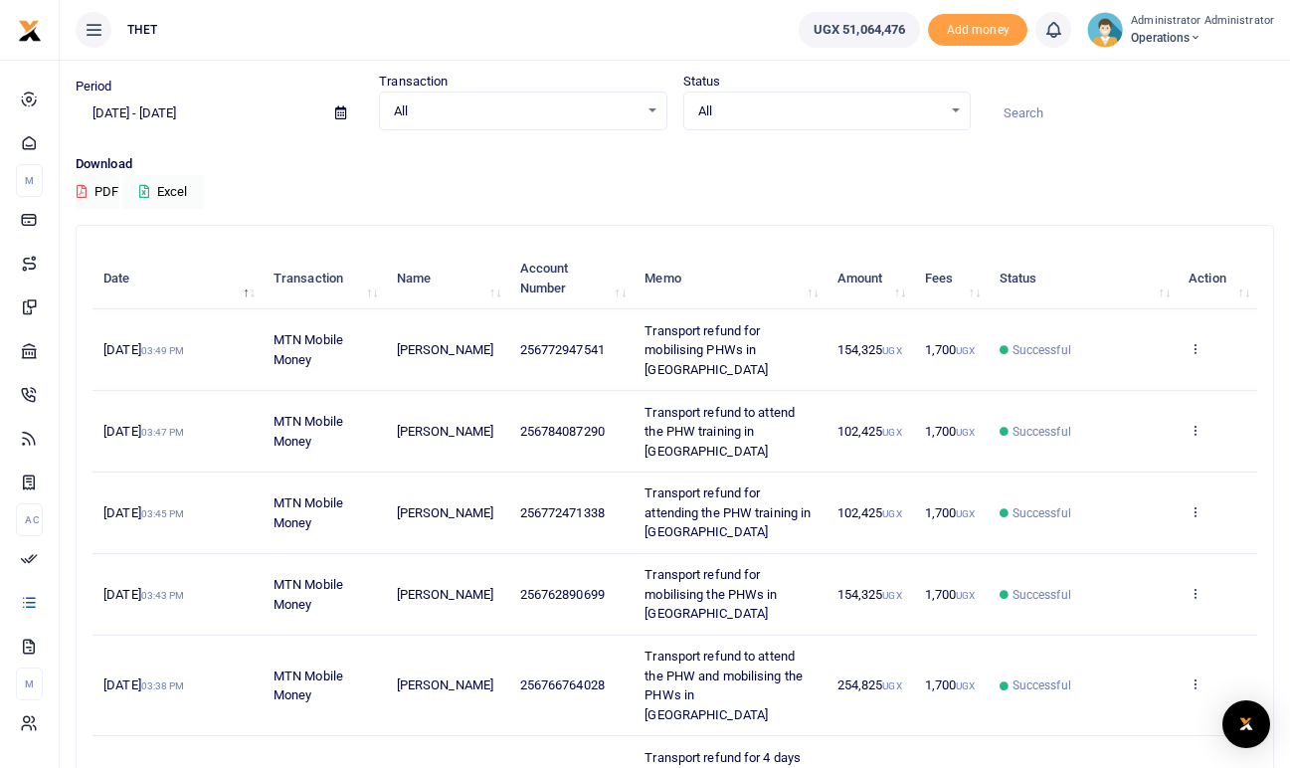
scroll to position [50, 0]
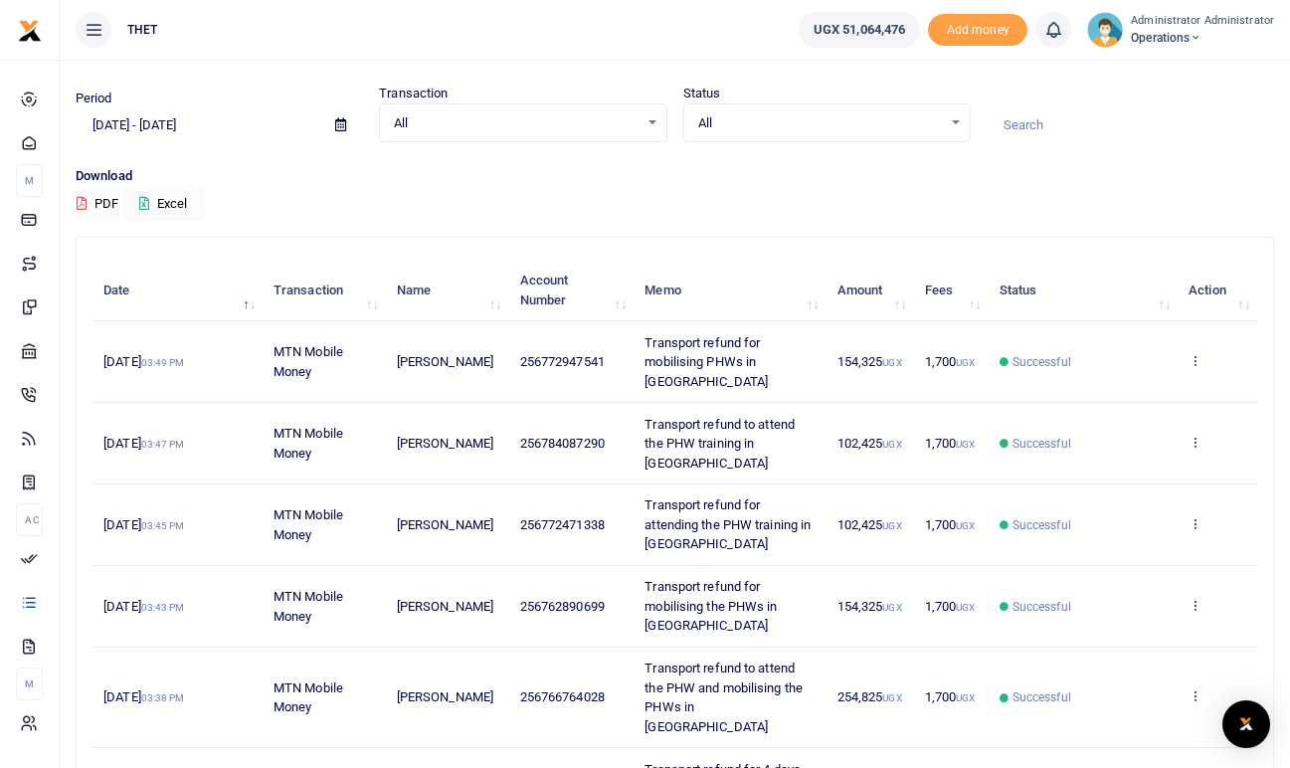
click at [99, 199] on button "PDF" at bounding box center [98, 204] width 44 height 34
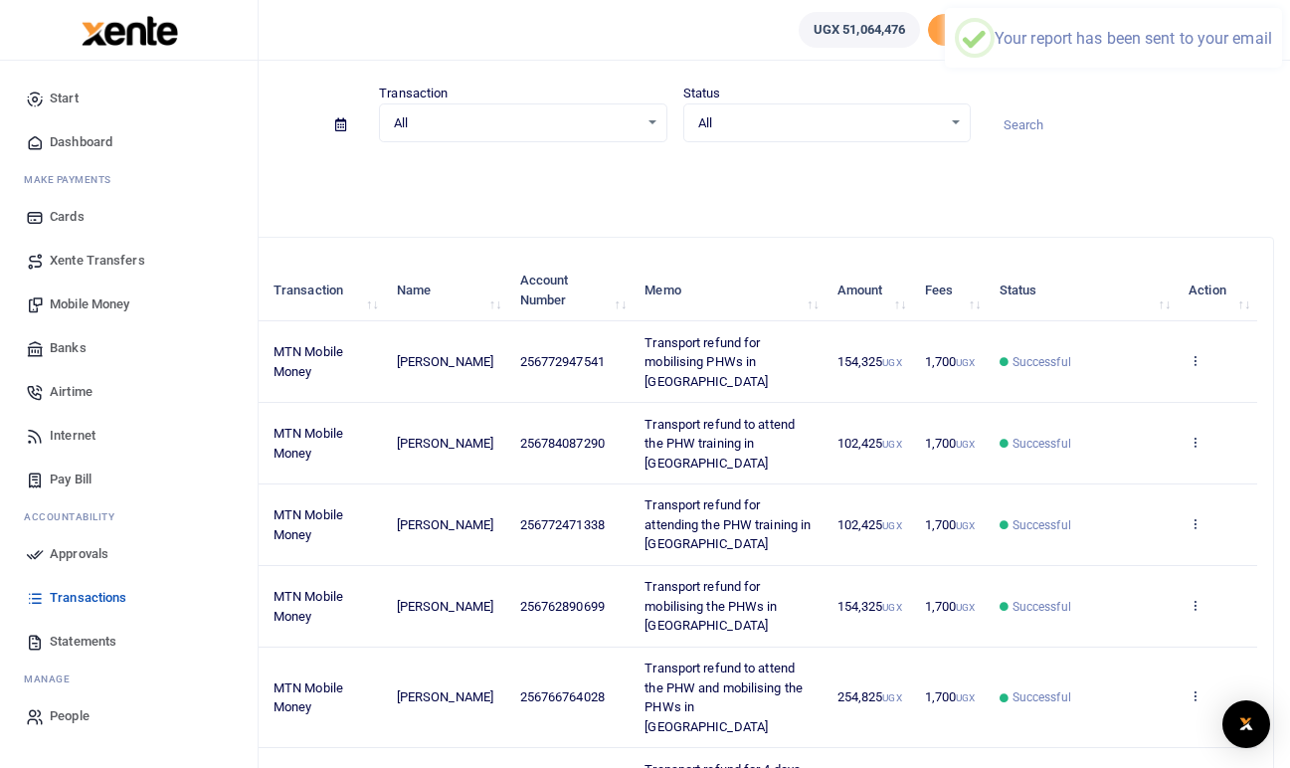
click at [77, 642] on span "Statements" at bounding box center [83, 641] width 67 height 20
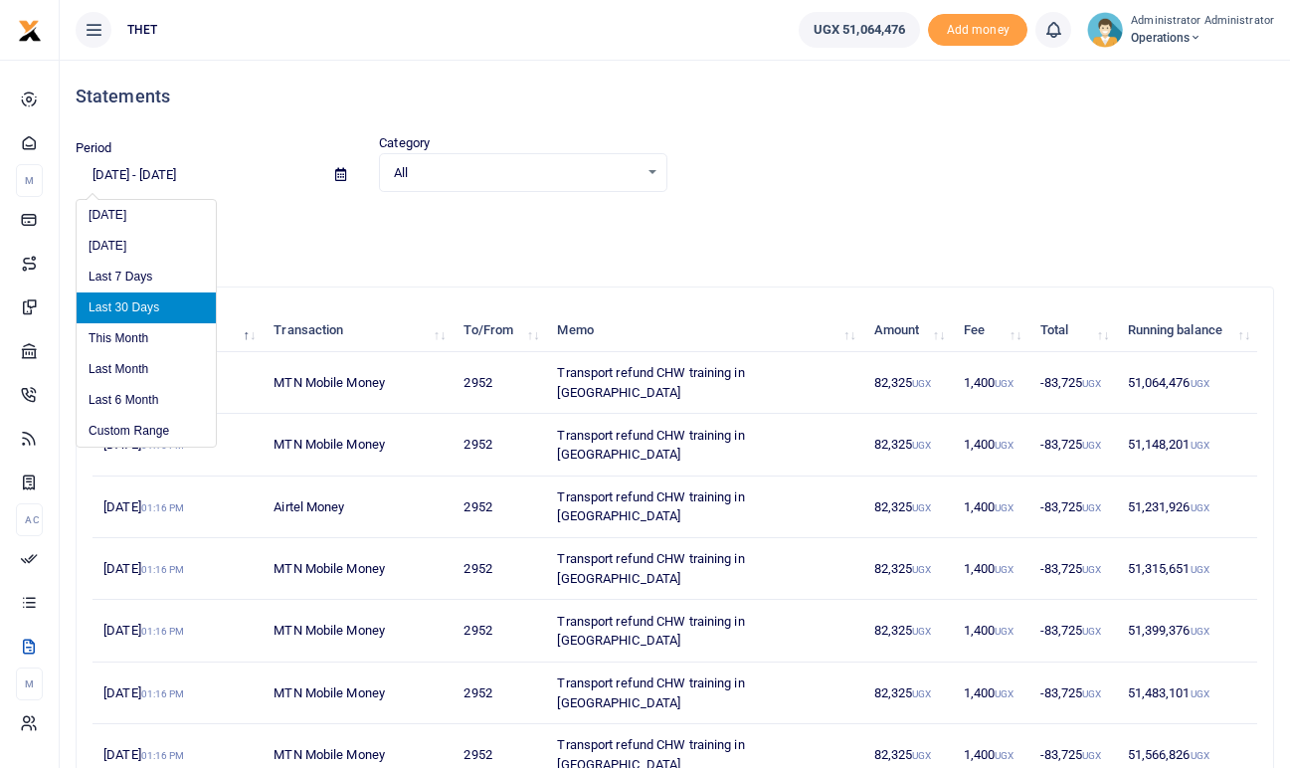
click at [104, 171] on input "[DATE] - [DATE]" at bounding box center [198, 175] width 244 height 34
click at [138, 432] on li "Custom Range" at bounding box center [146, 431] width 139 height 31
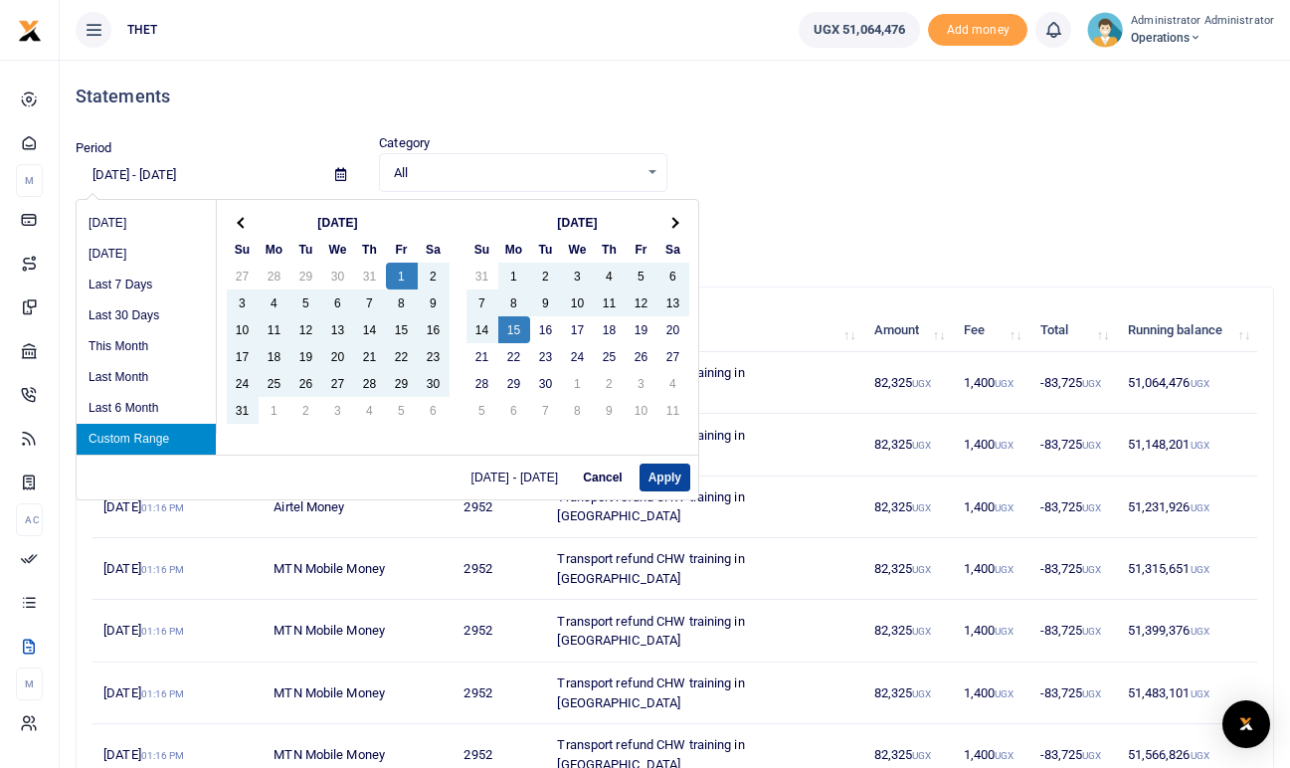
click at [668, 470] on button "Apply" at bounding box center [664, 477] width 51 height 28
type input "[DATE] - [DATE]"
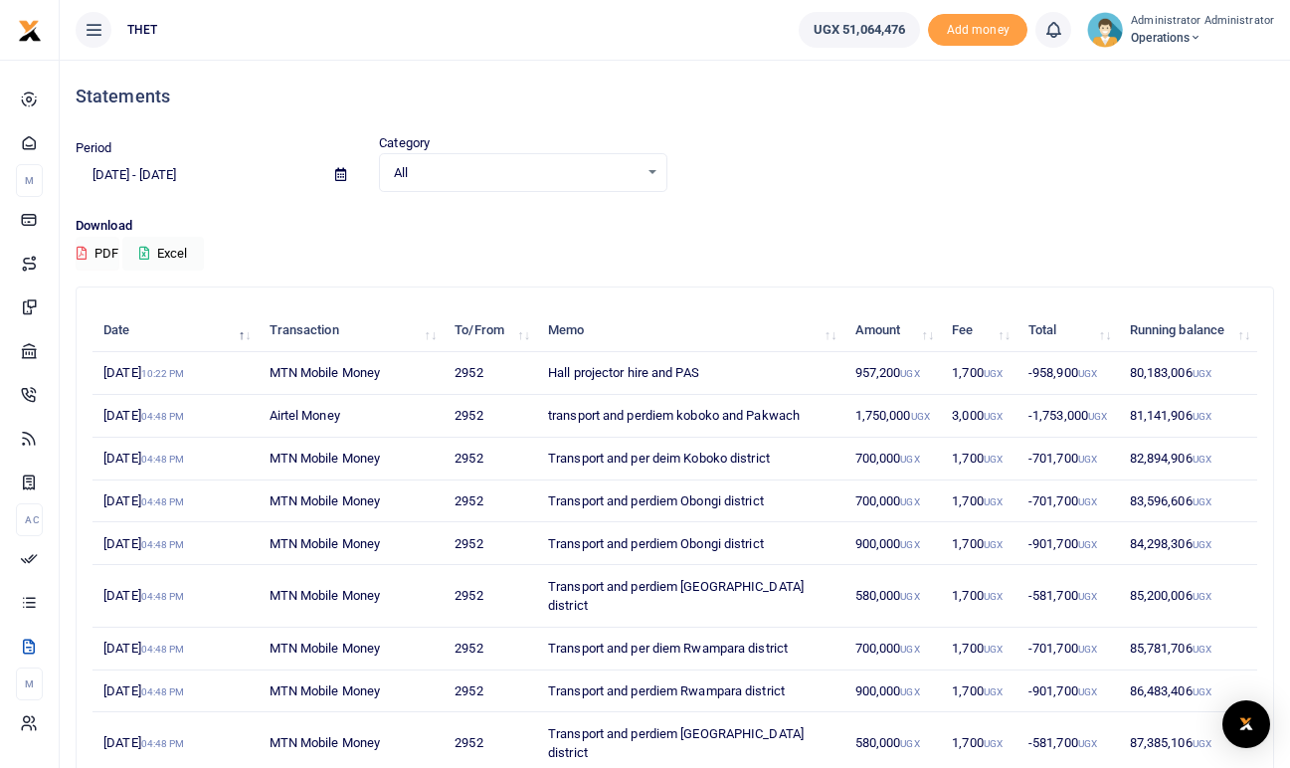
click at [104, 253] on button "PDF" at bounding box center [98, 254] width 44 height 34
click at [486, 257] on div "Download exporting Excel" at bounding box center [675, 243] width 1198 height 55
click at [438, 235] on p "Download" at bounding box center [675, 226] width 1198 height 21
click at [427, 238] on div "Download PDF Excel" at bounding box center [675, 243] width 1198 height 55
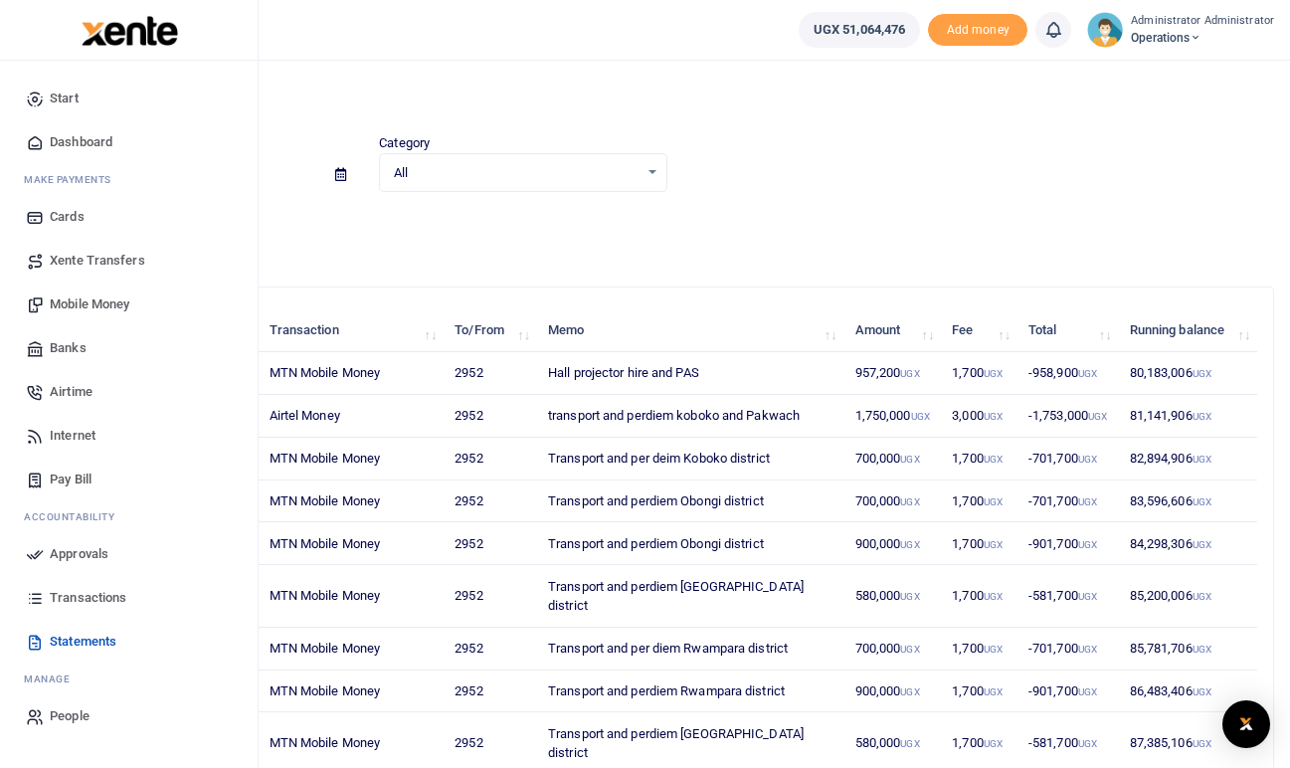
click at [59, 599] on span "Transactions" at bounding box center [88, 598] width 77 height 20
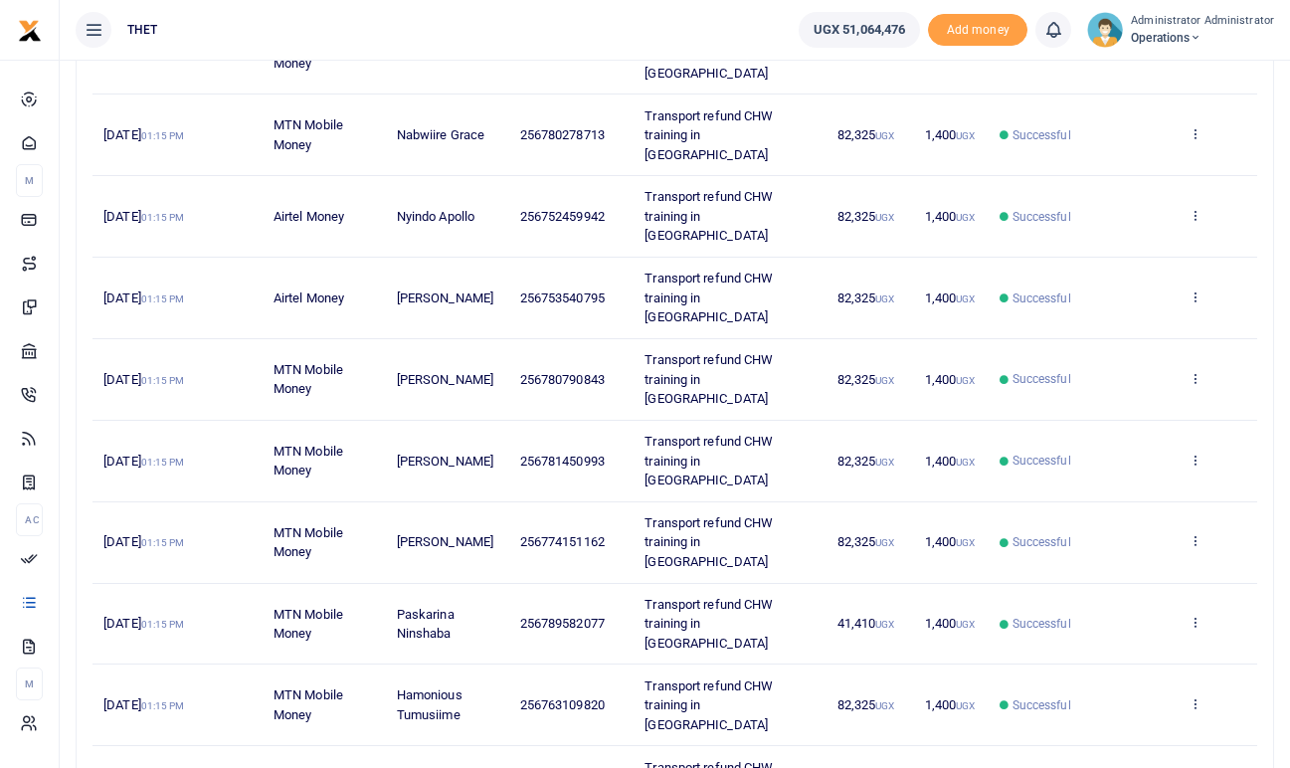
scroll to position [360, 0]
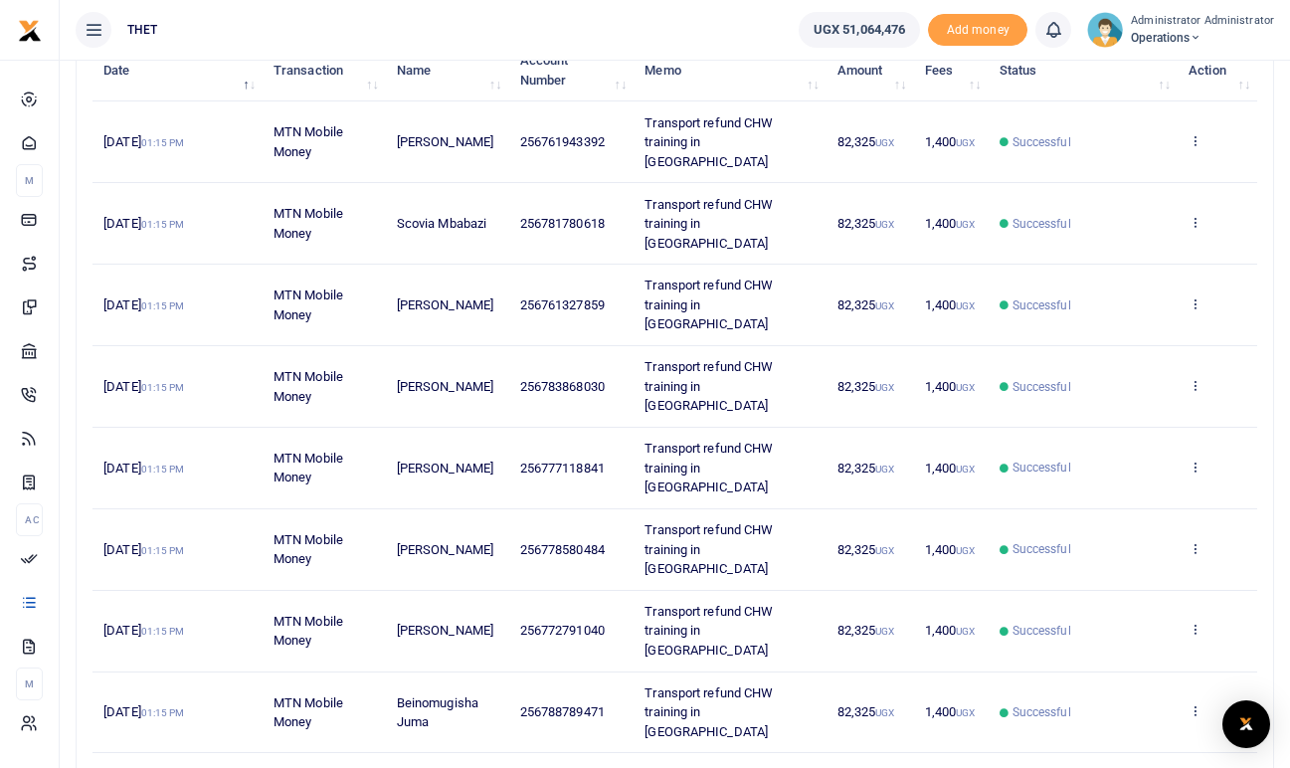
scroll to position [357, 0]
